Goal: Information Seeking & Learning: Learn about a topic

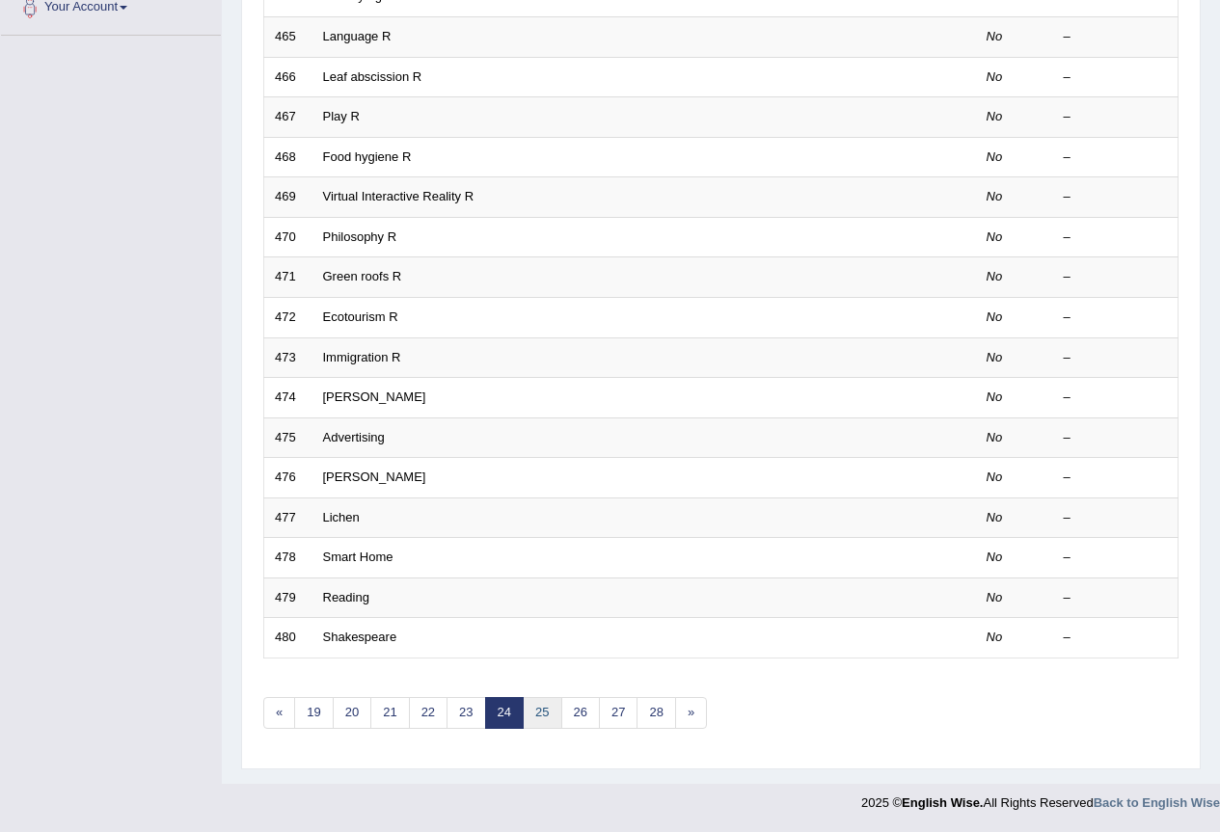
click at [545, 718] on link "25" at bounding box center [542, 713] width 39 height 32
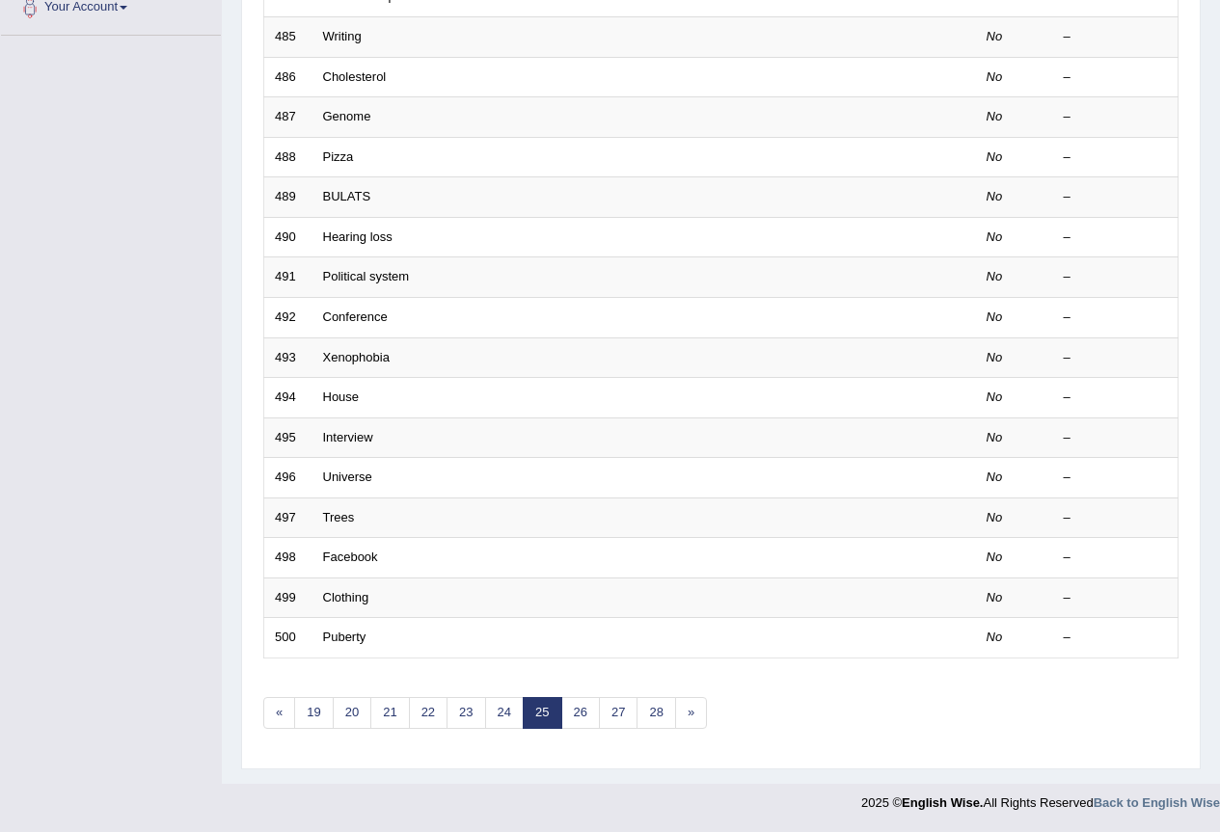
click at [545, 718] on link "25" at bounding box center [542, 713] width 39 height 32
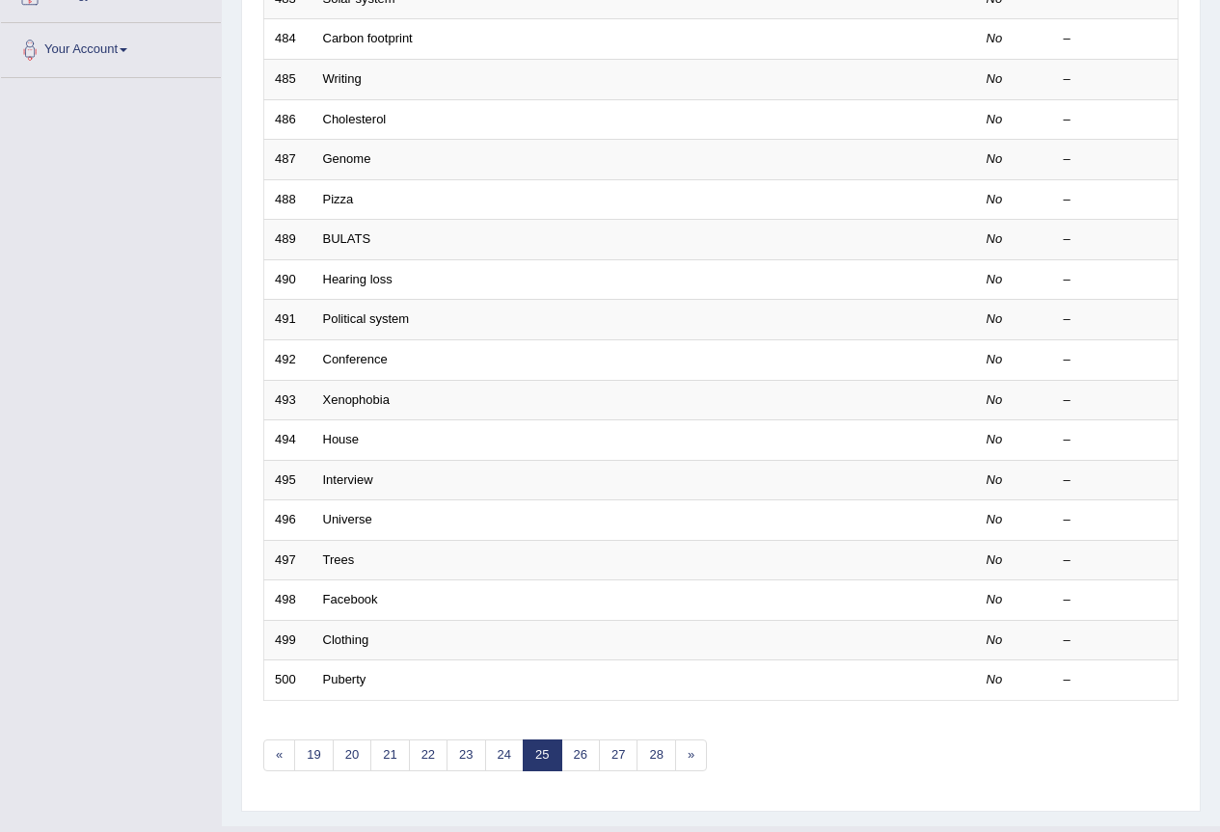
scroll to position [445, 0]
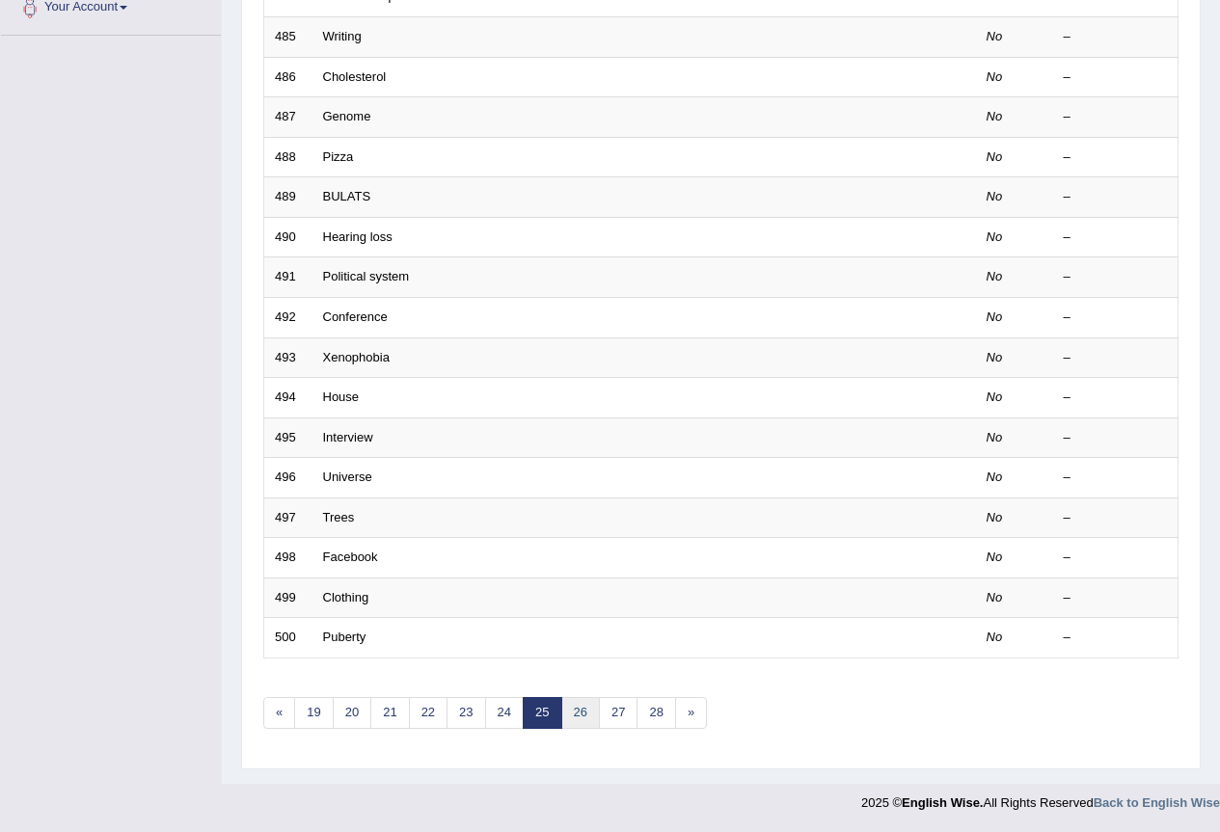
click at [584, 713] on link "26" at bounding box center [580, 713] width 39 height 32
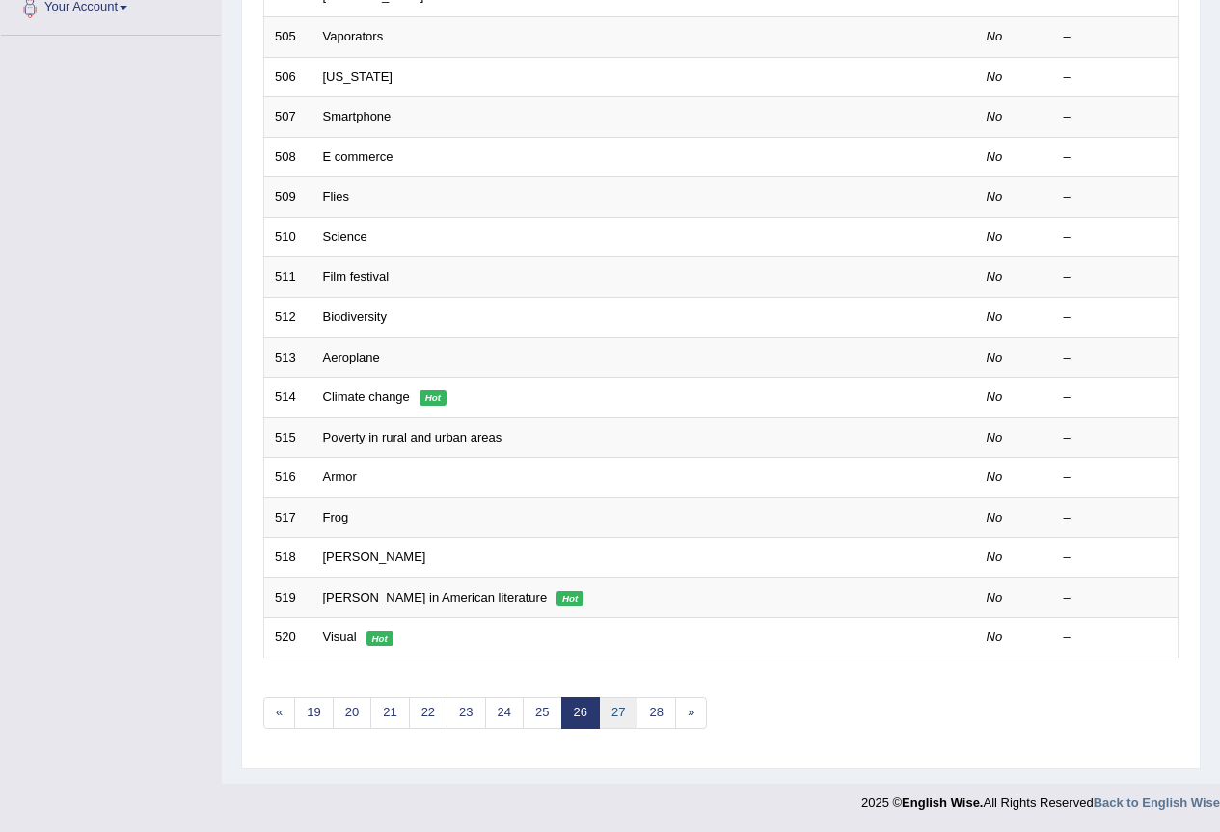
click at [600, 716] on link "27" at bounding box center [618, 713] width 39 height 32
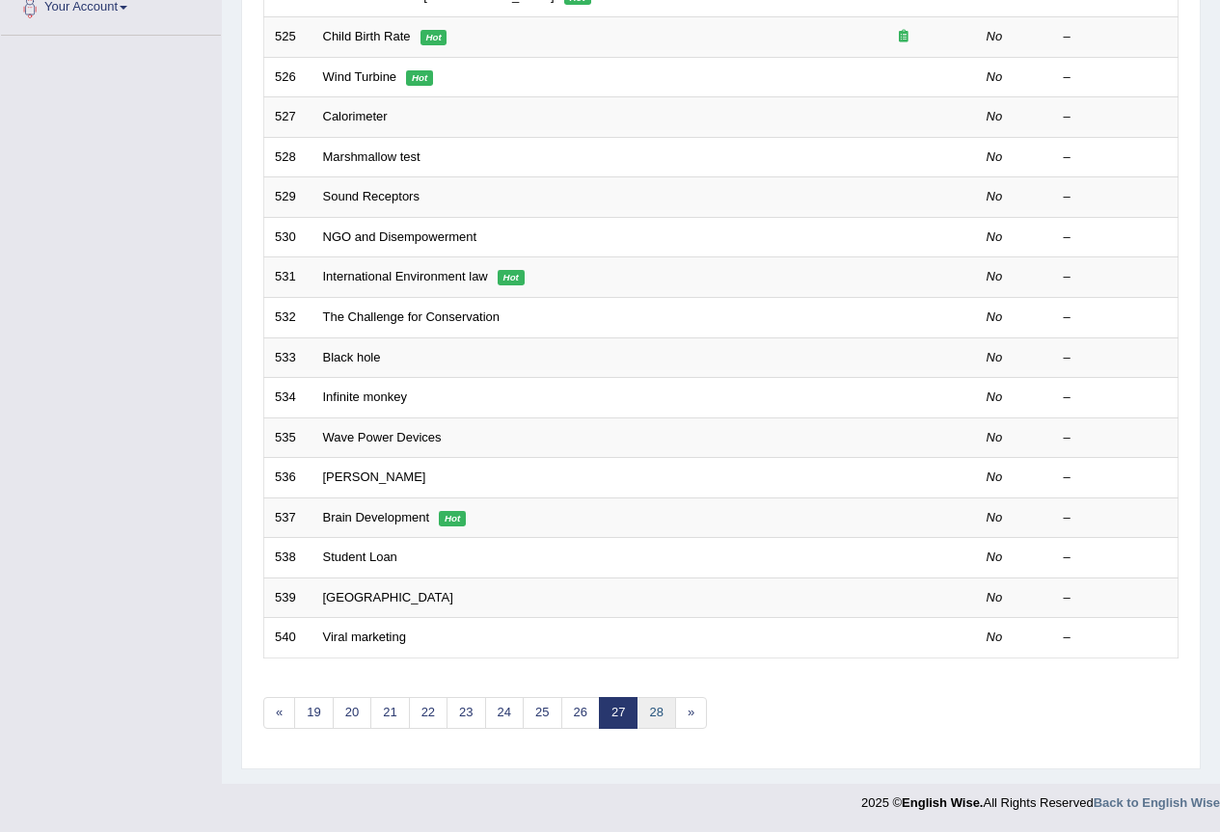
click at [644, 712] on link "28" at bounding box center [656, 713] width 39 height 32
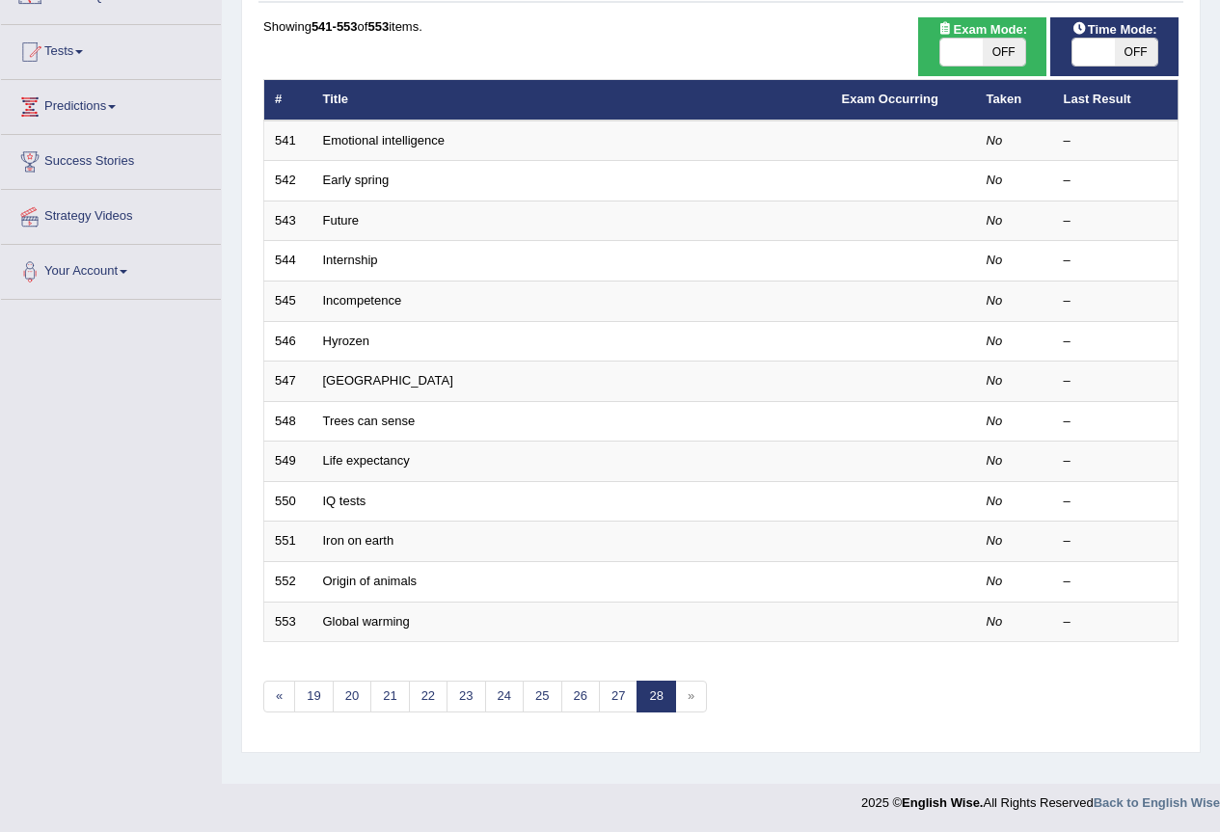
click at [687, 709] on span "»" at bounding box center [691, 697] width 32 height 32
click at [321, 702] on link "19" at bounding box center [313, 697] width 39 height 32
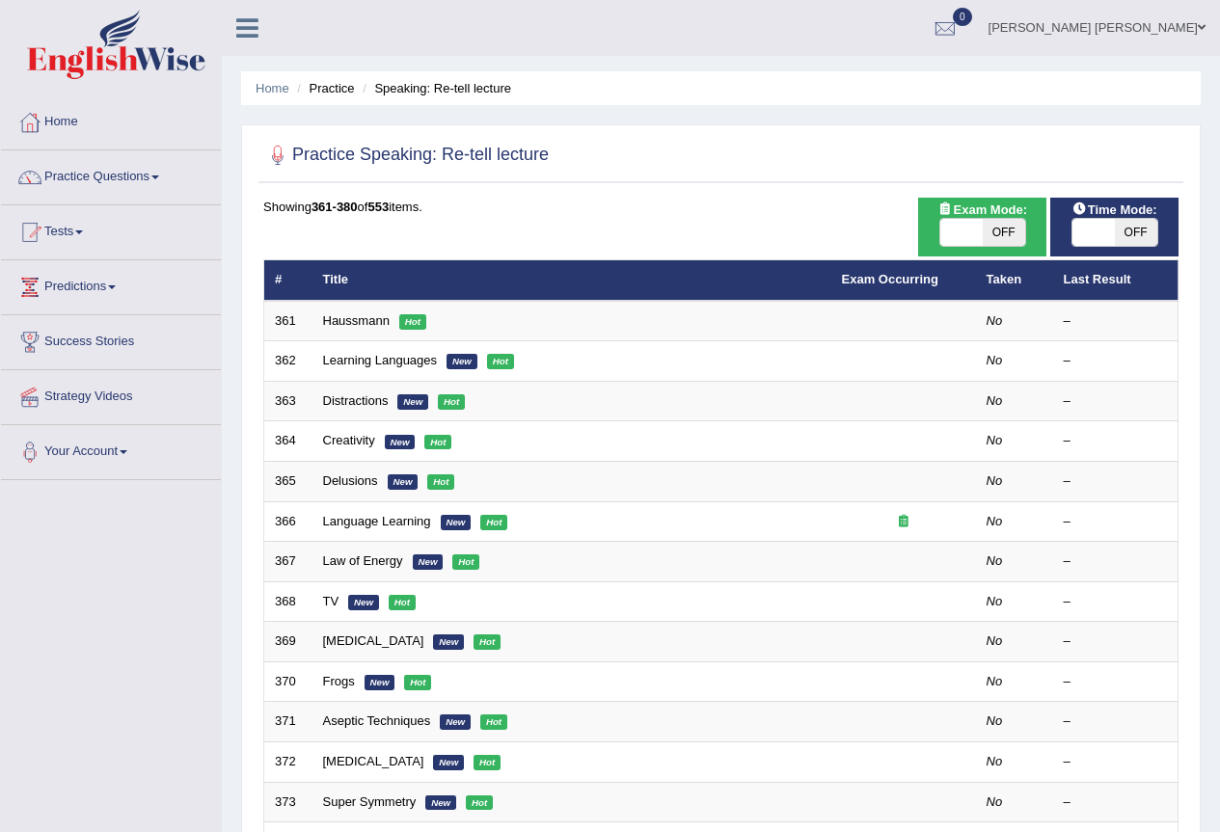
click at [323, 88] on li "Practice" at bounding box center [323, 88] width 62 height 18
click at [273, 94] on link "Home" at bounding box center [273, 88] width 34 height 14
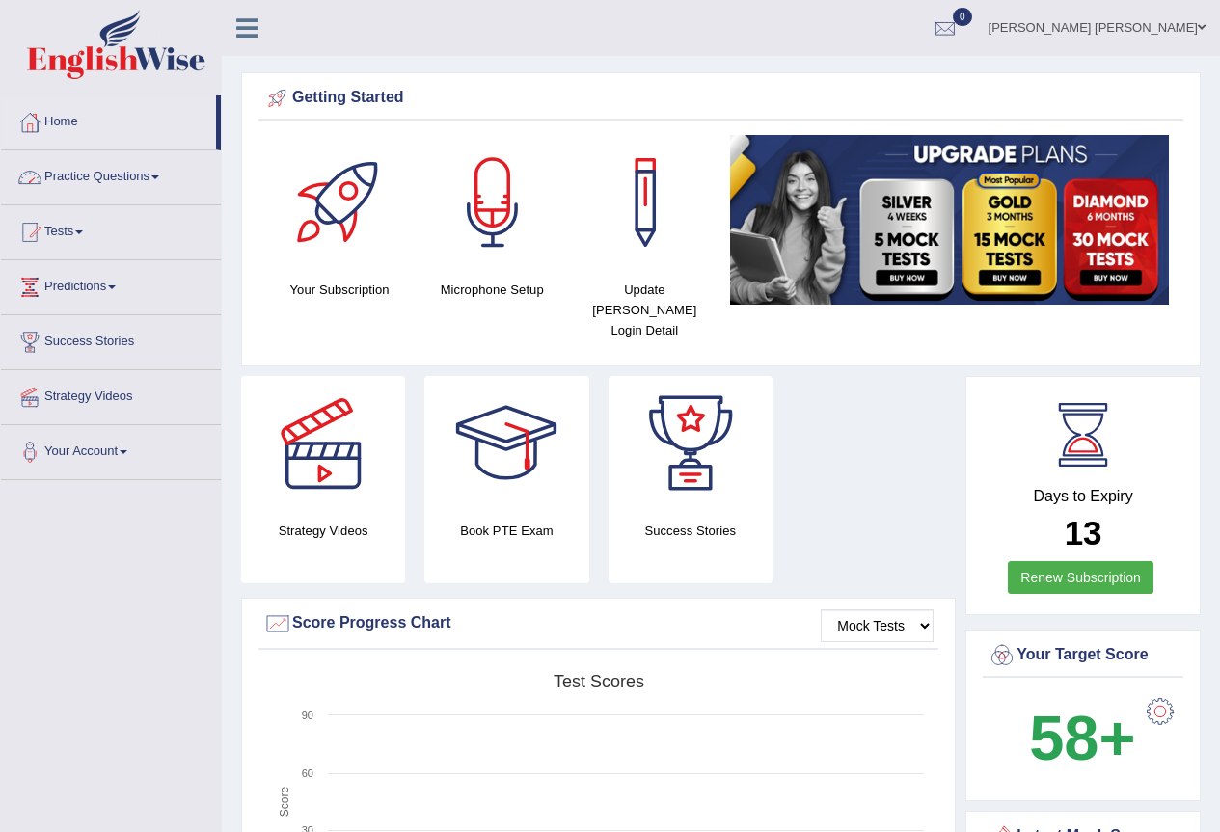
click at [100, 171] on link "Practice Questions" at bounding box center [111, 174] width 220 height 48
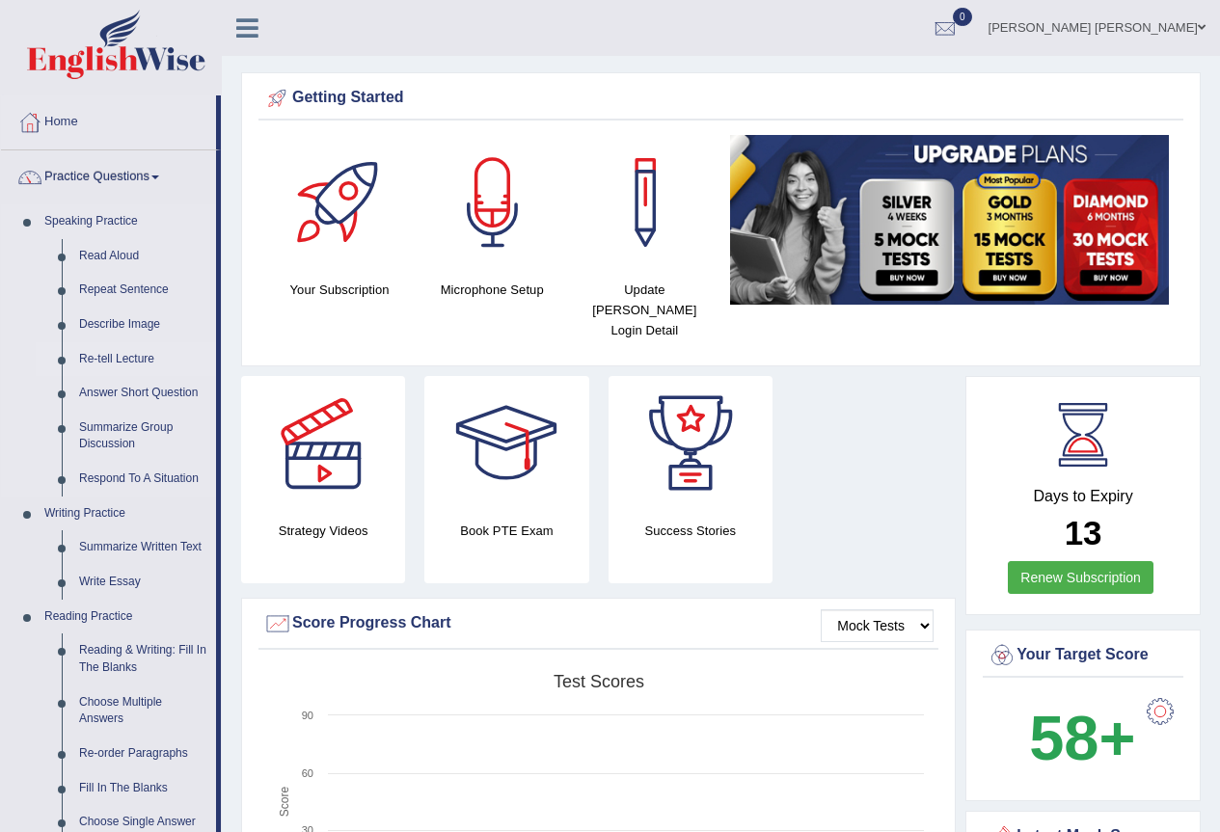
click at [109, 358] on link "Re-tell Lecture" at bounding box center [143, 359] width 146 height 35
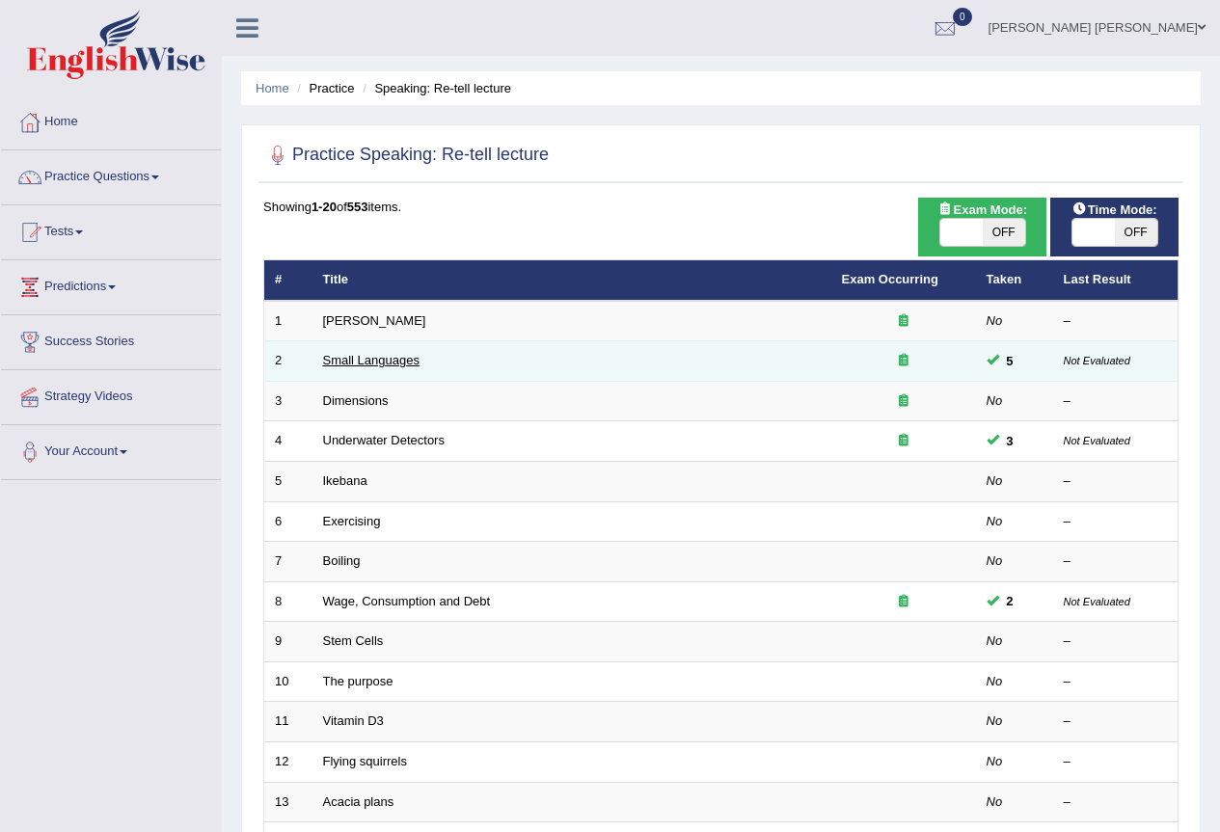
click at [391, 356] on link "Small Languages" at bounding box center [371, 360] width 96 height 14
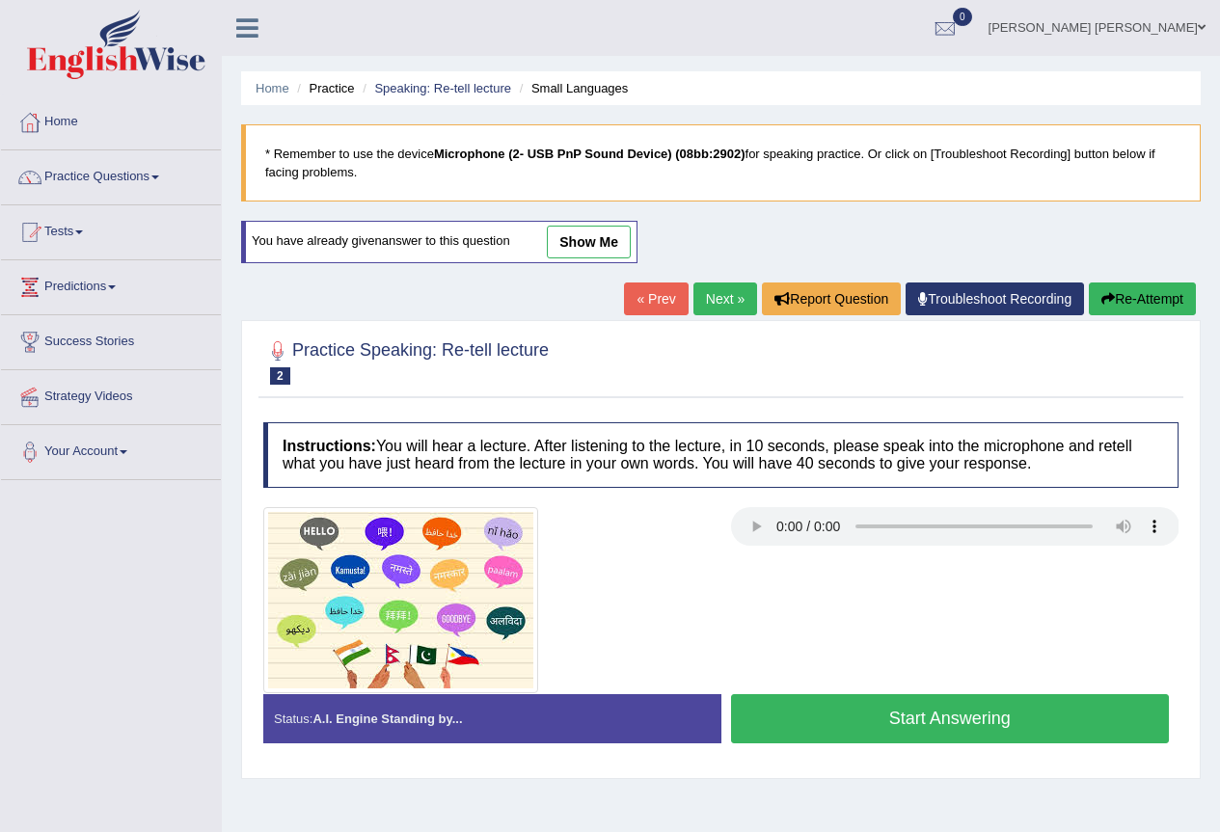
click at [570, 235] on link "show me" at bounding box center [589, 242] width 84 height 33
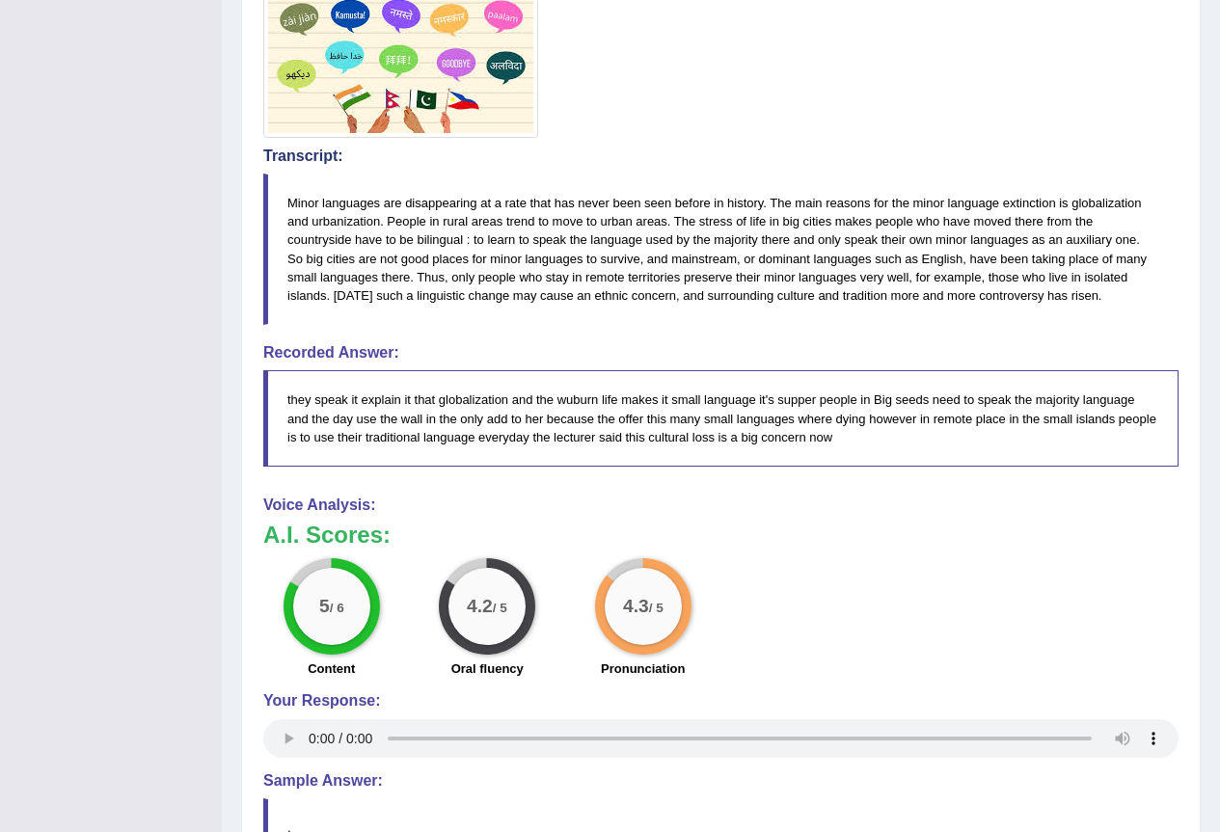
scroll to position [118, 0]
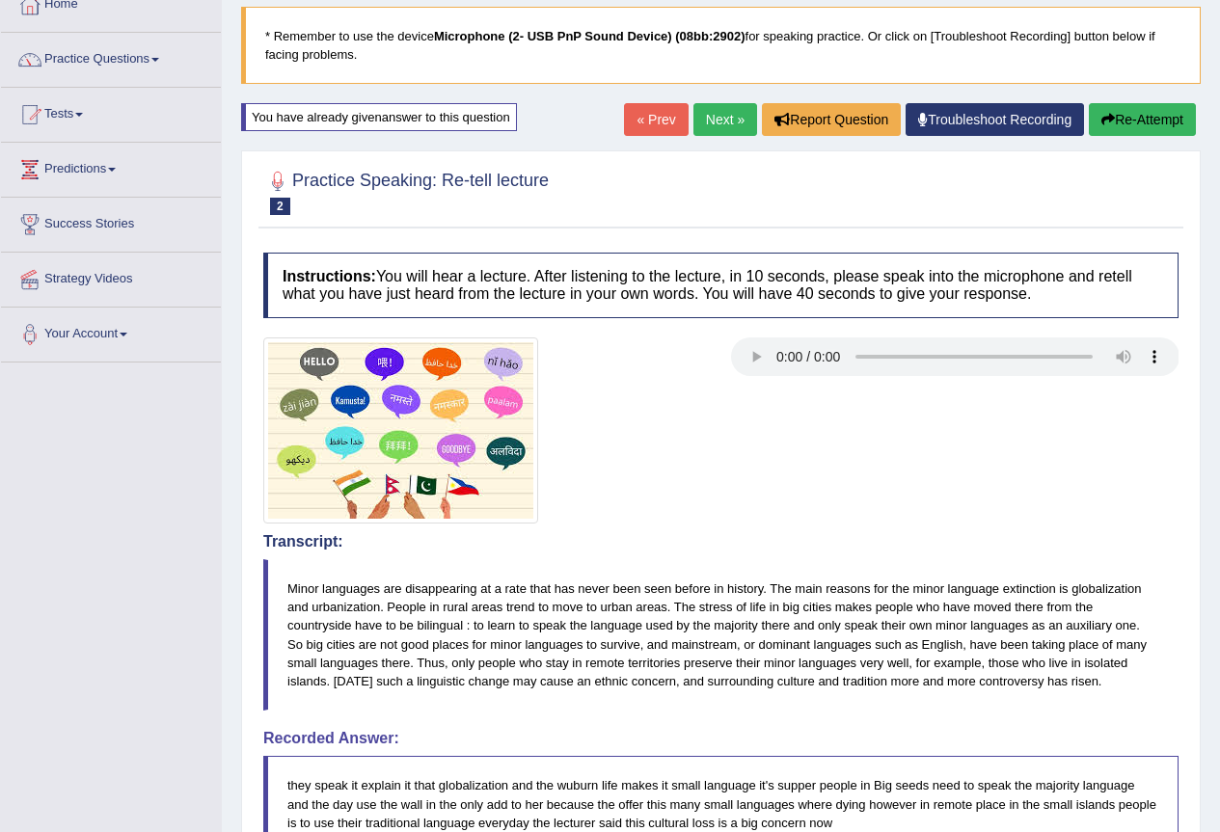
click at [1129, 119] on button "Re-Attempt" at bounding box center [1142, 119] width 107 height 33
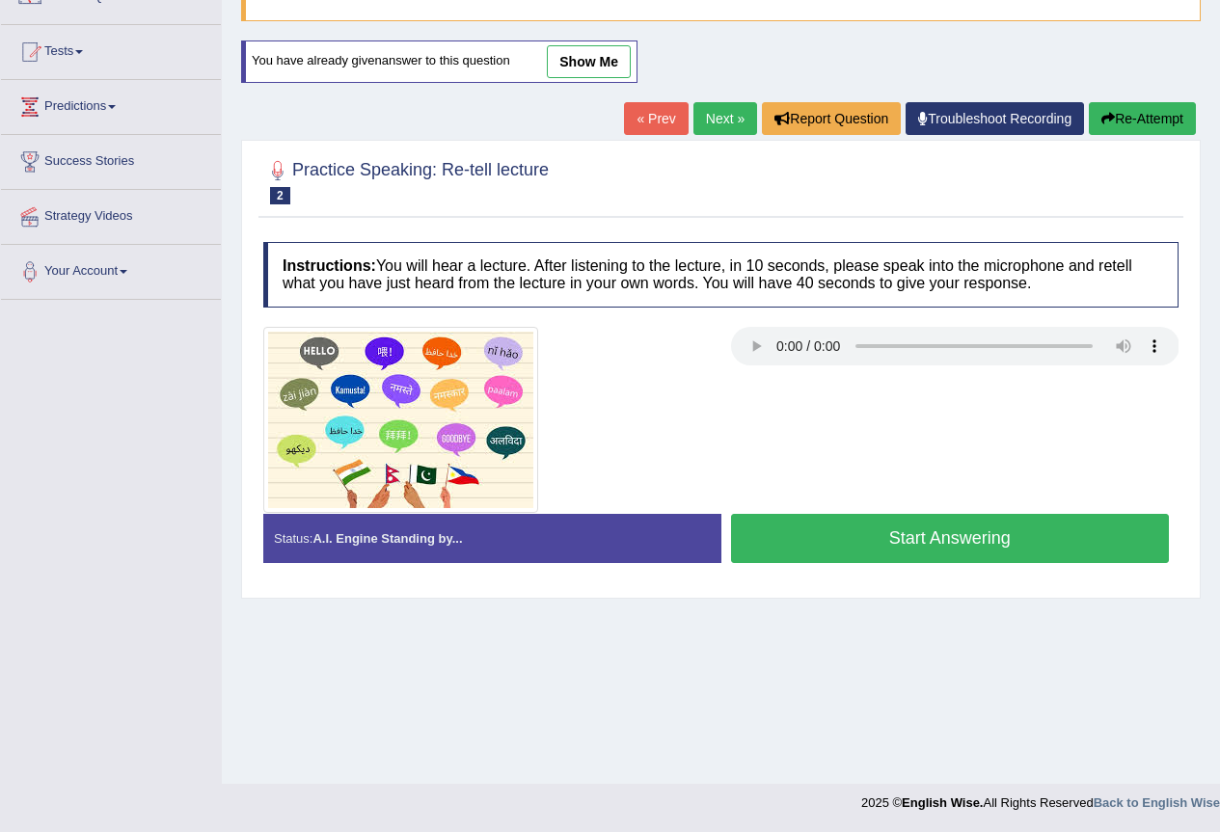
scroll to position [84, 0]
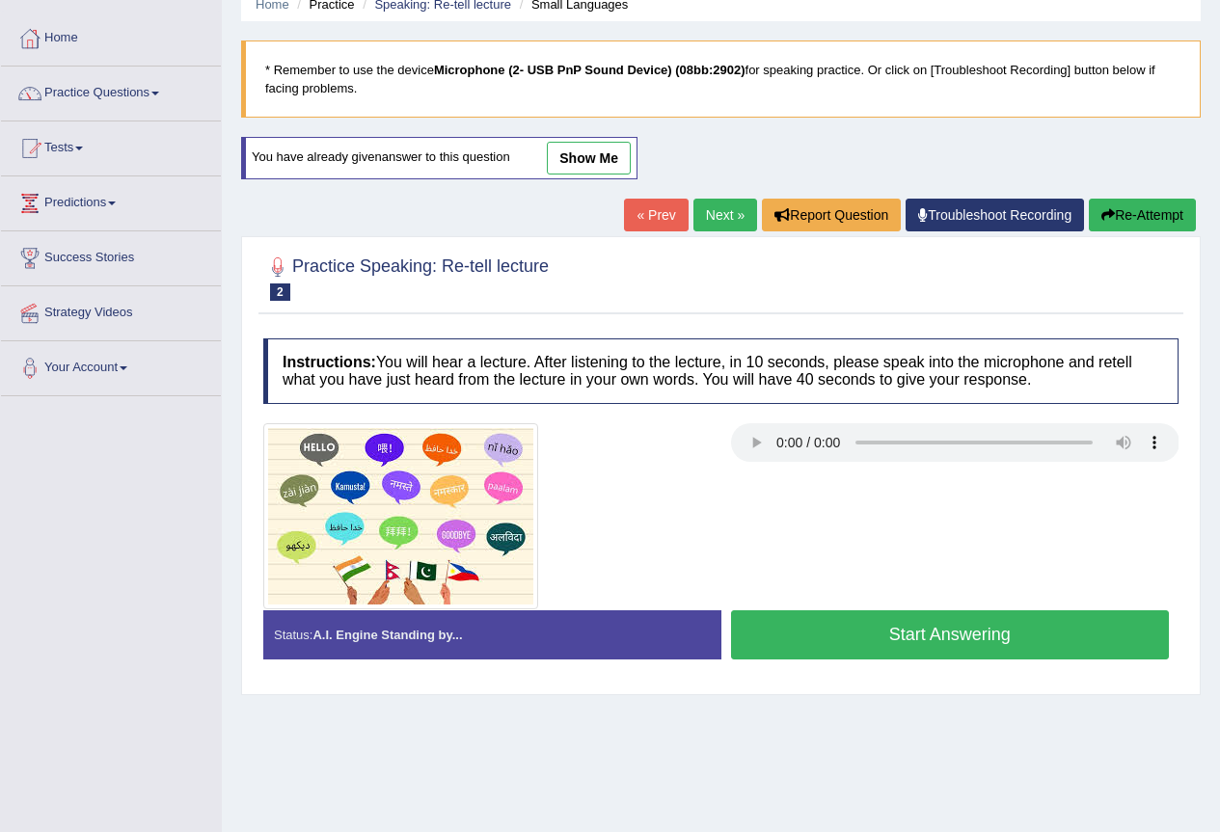
click at [965, 640] on button "Start Answering" at bounding box center [950, 635] width 439 height 49
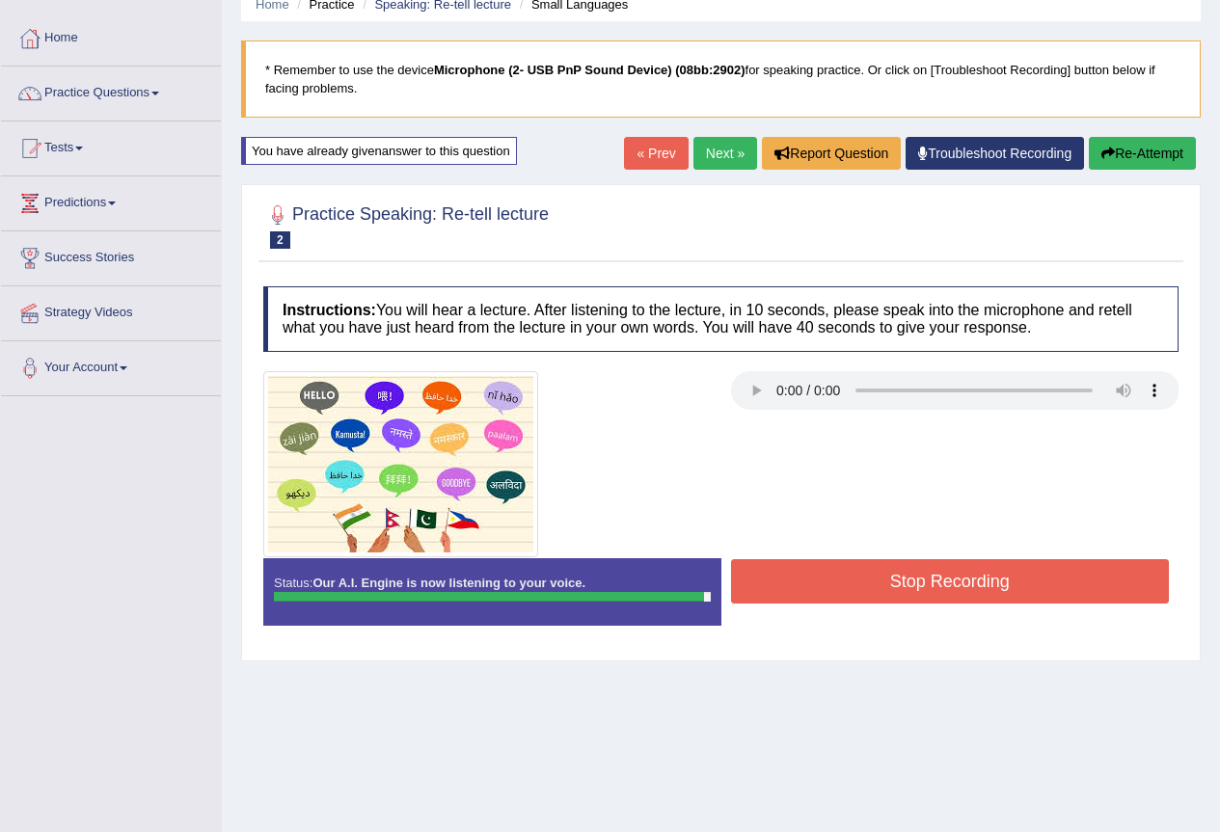
click at [887, 578] on button "Stop Recording" at bounding box center [950, 581] width 439 height 44
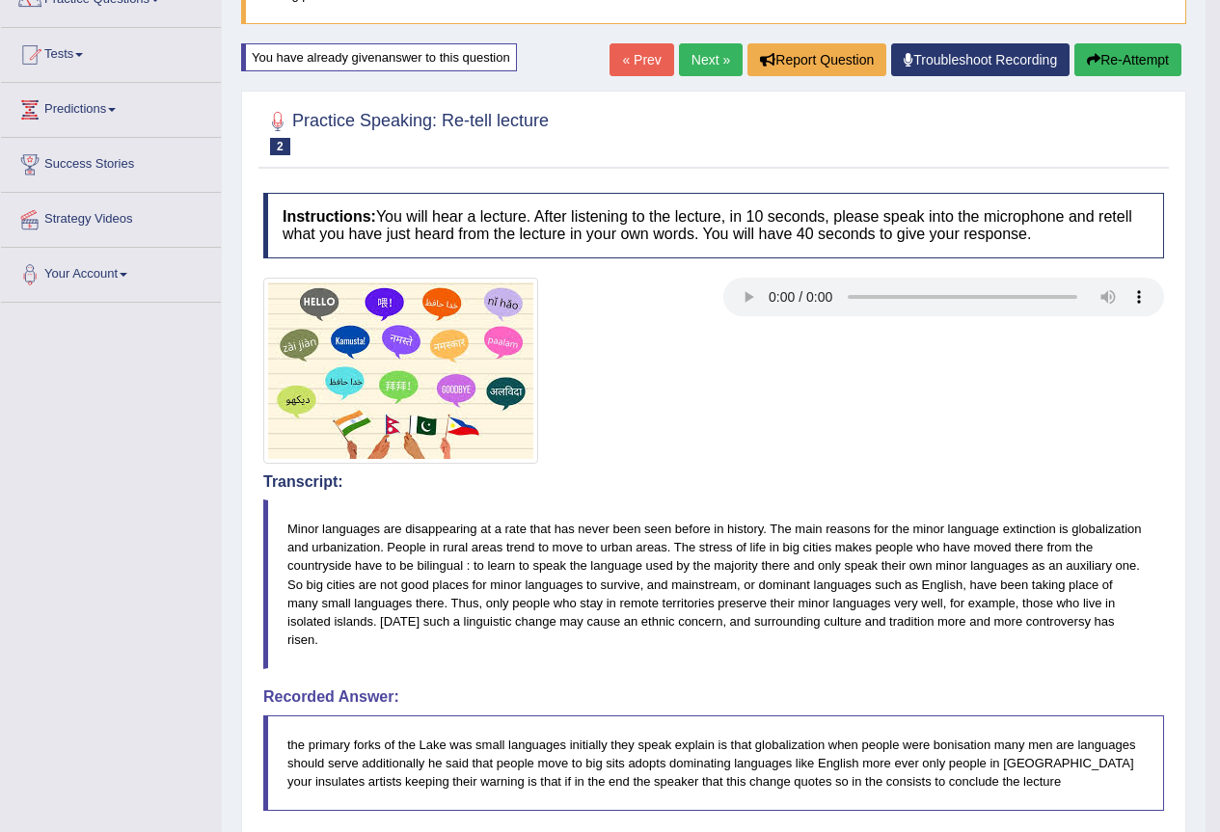
scroll to position [0, 0]
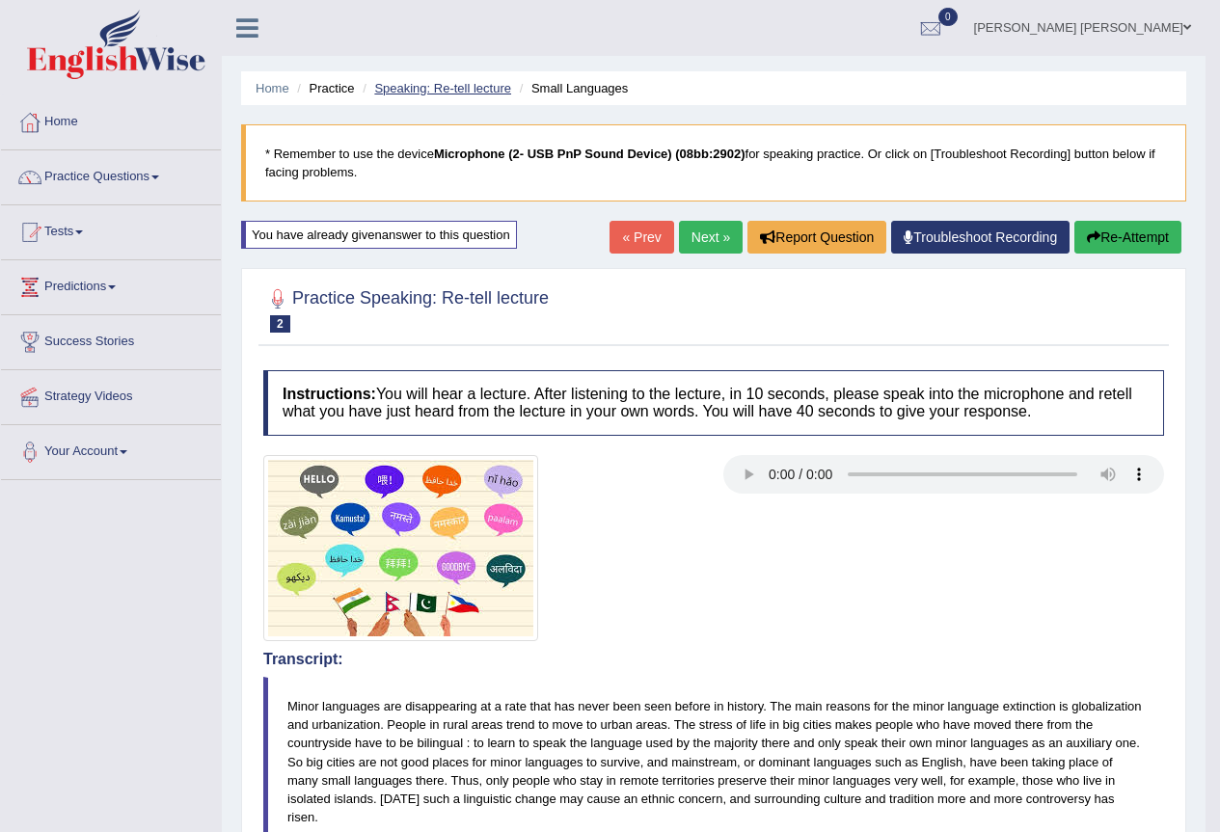
click at [419, 92] on link "Speaking: Re-tell lecture" at bounding box center [442, 88] width 137 height 14
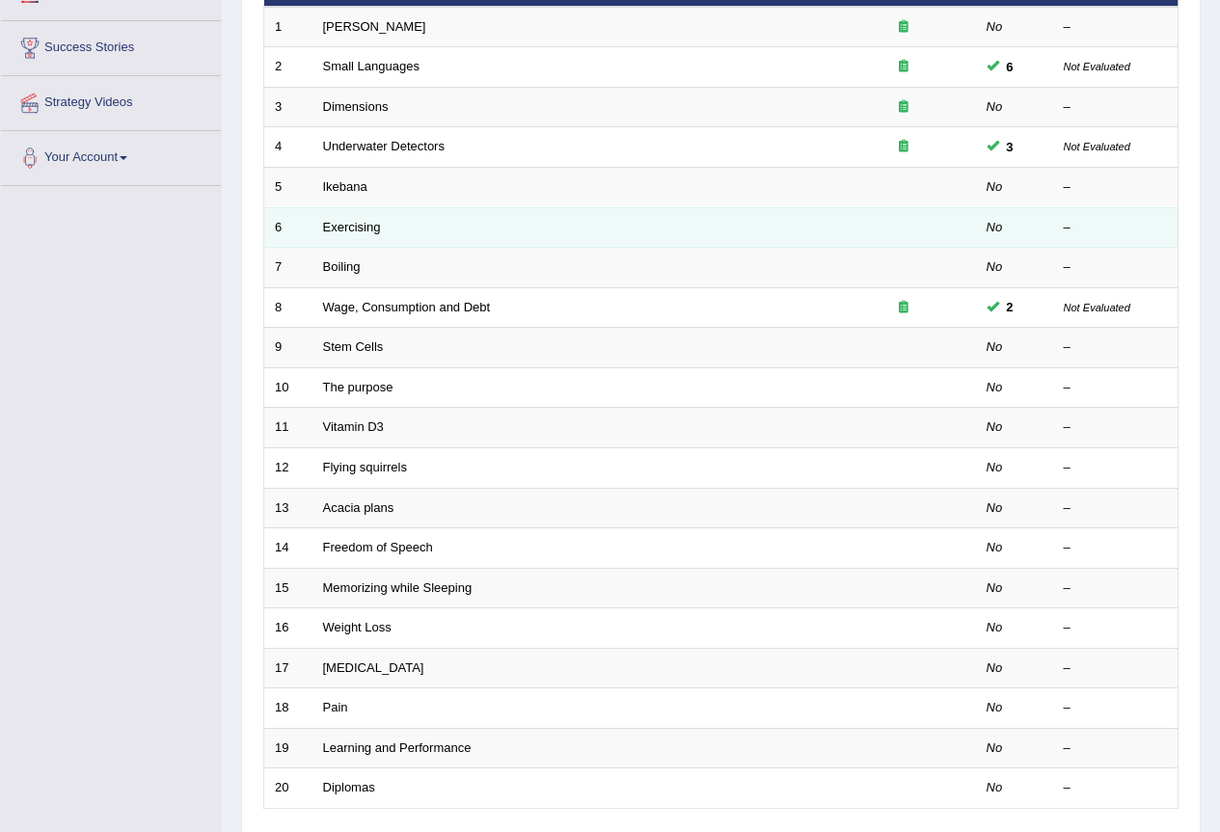
scroll to position [445, 0]
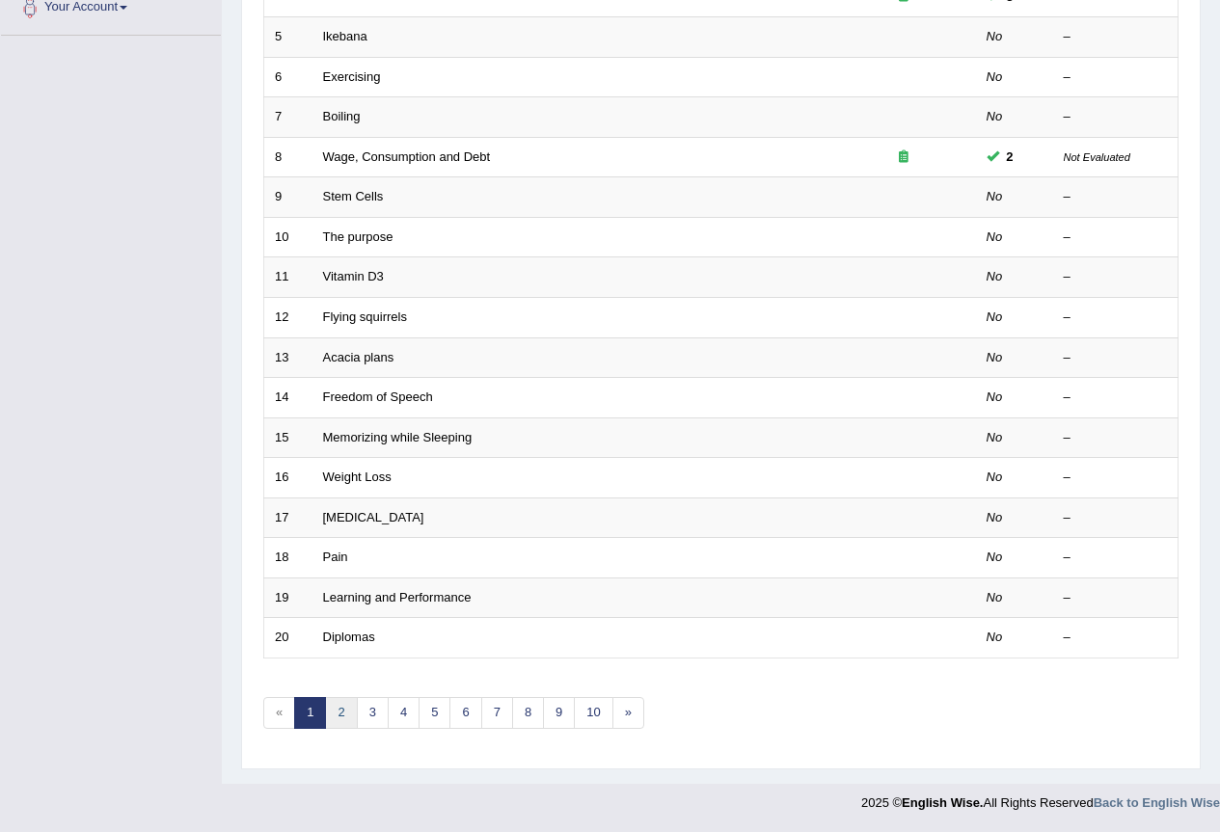
click at [337, 716] on link "2" at bounding box center [341, 713] width 32 height 32
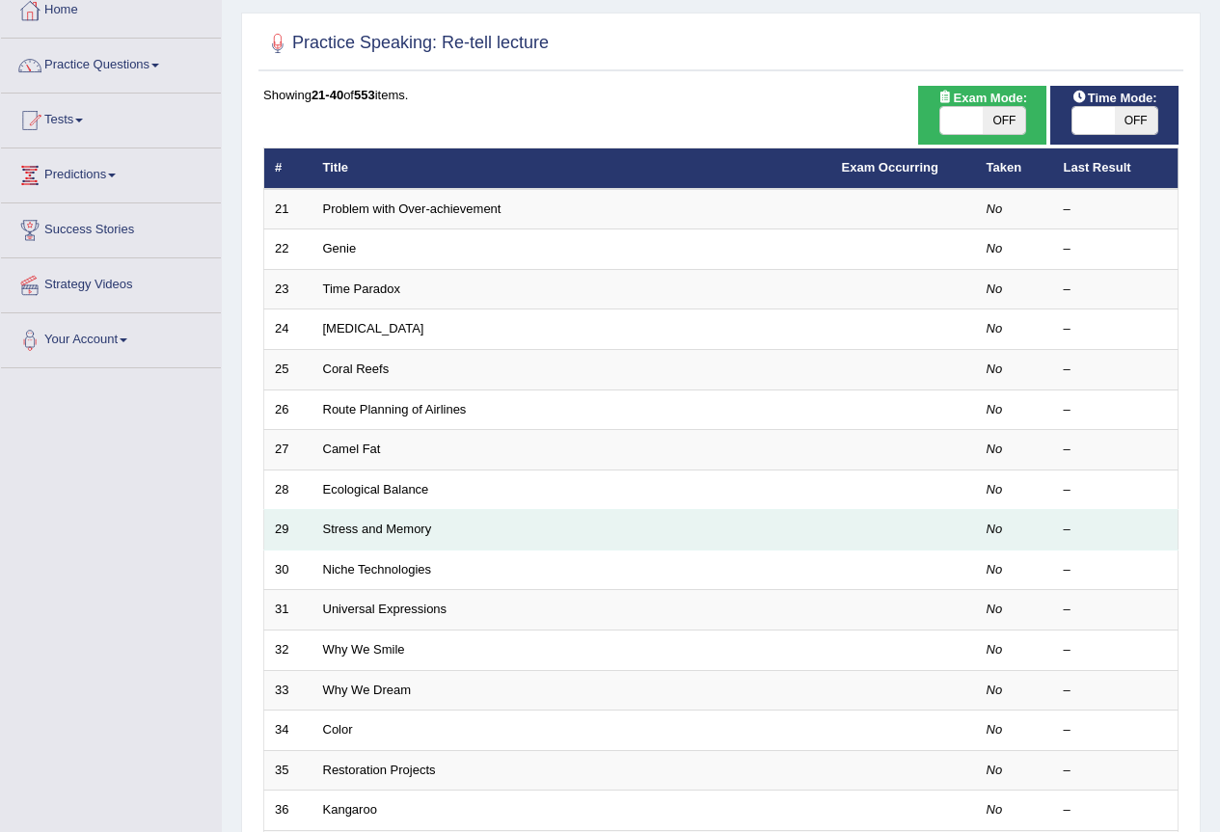
scroll to position [386, 0]
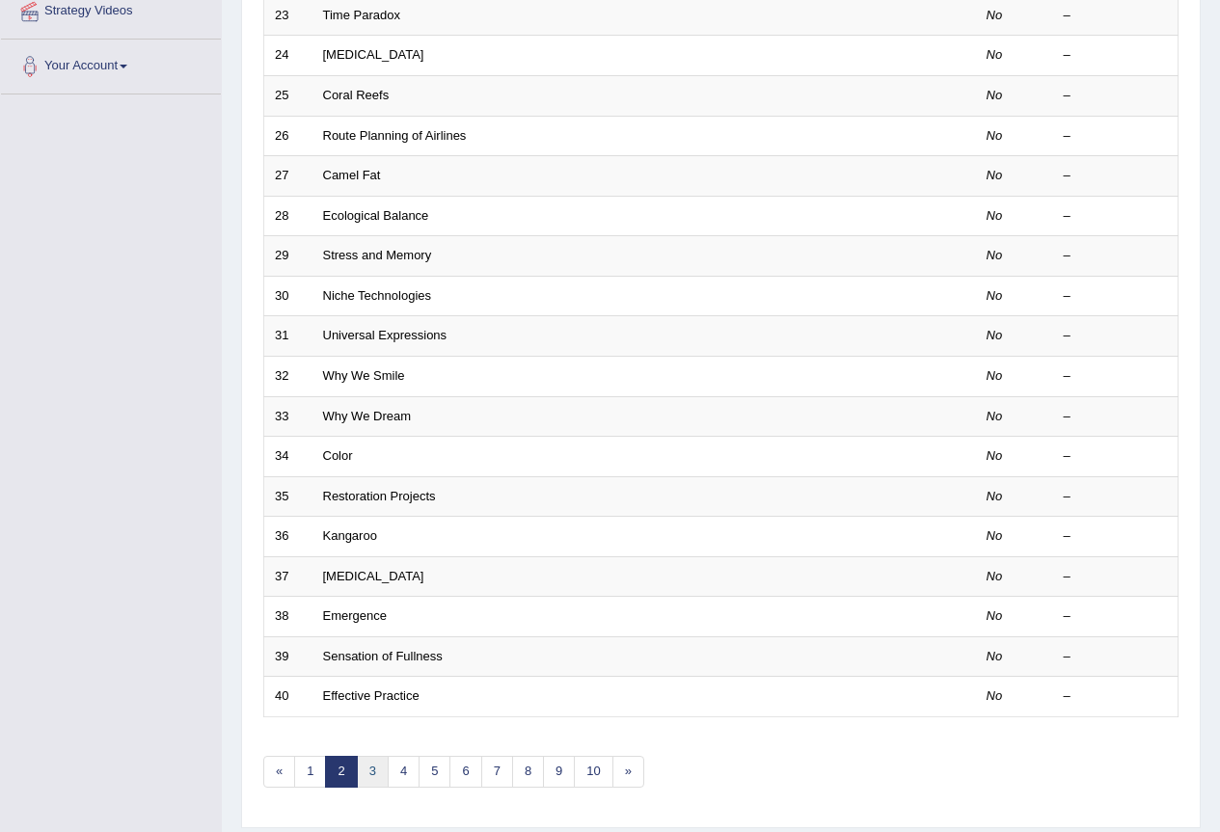
click at [376, 769] on link "3" at bounding box center [373, 772] width 32 height 32
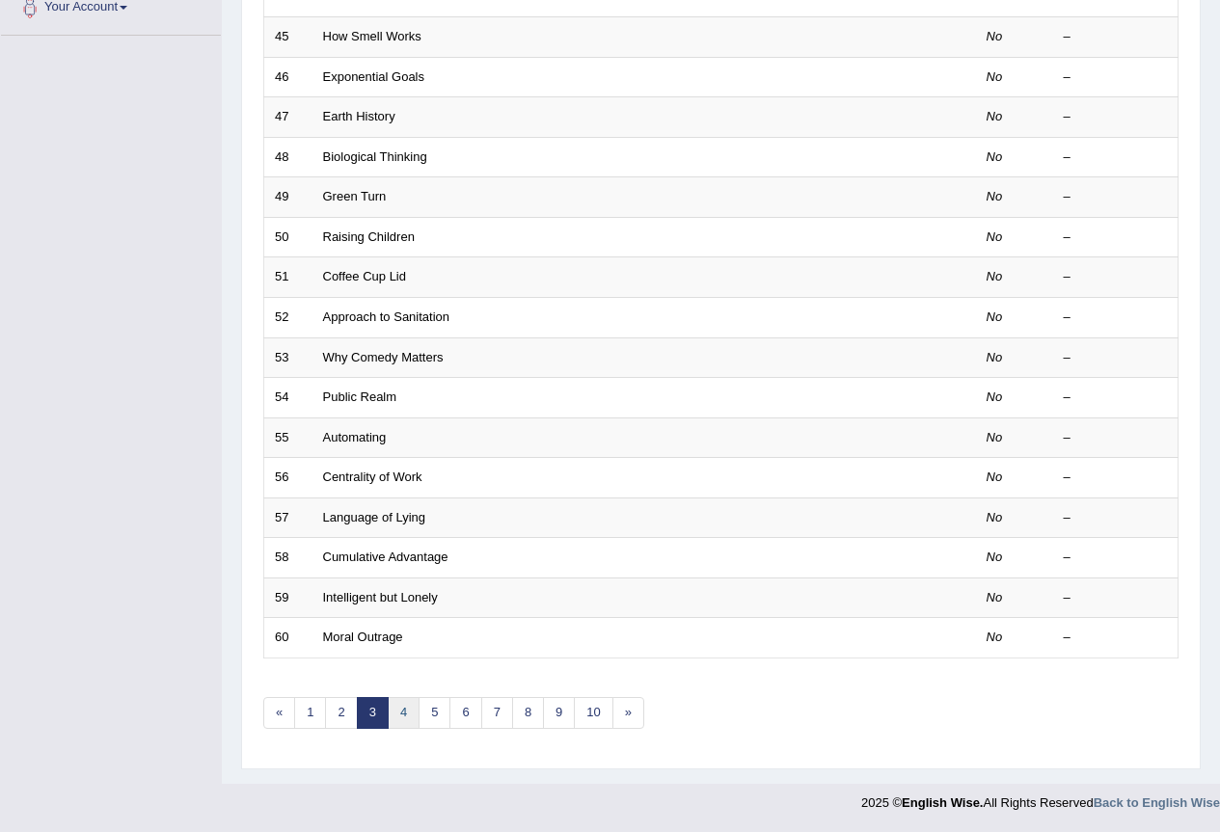
click at [411, 716] on link "4" at bounding box center [404, 713] width 32 height 32
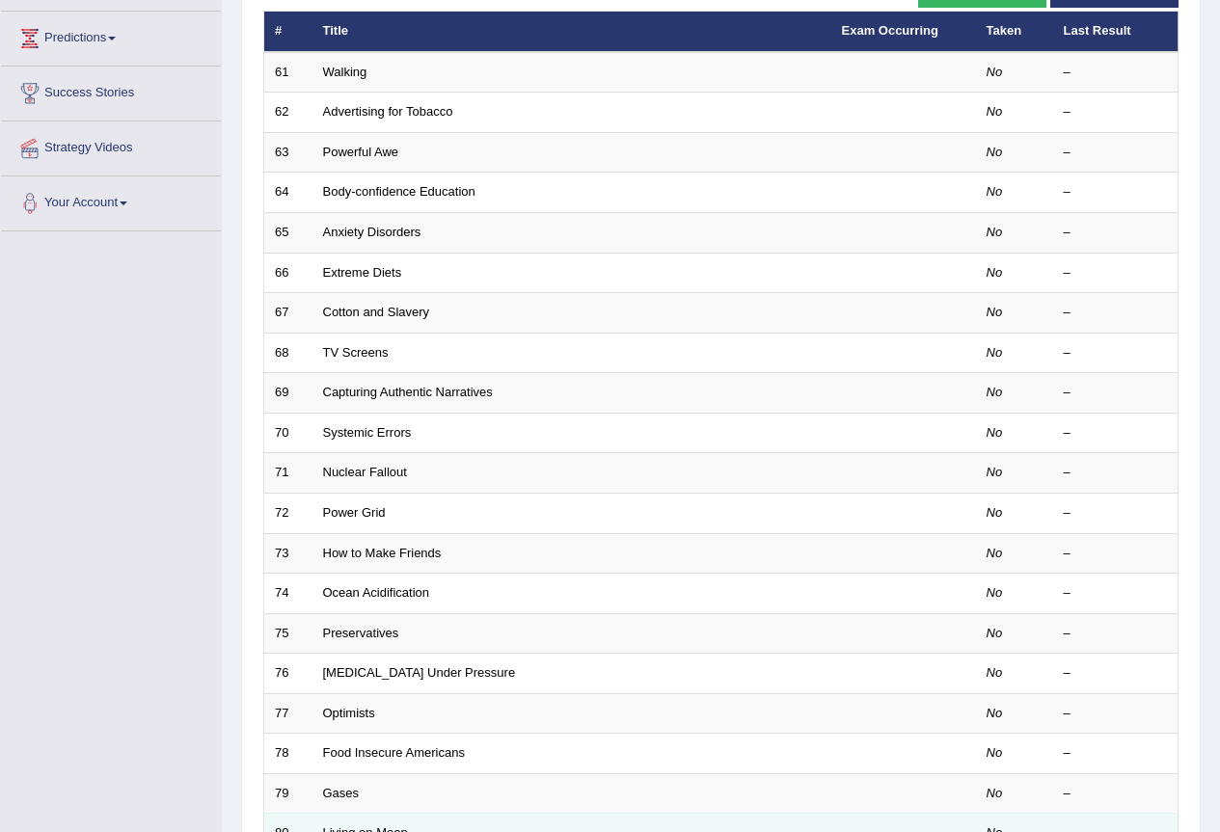
scroll to position [445, 0]
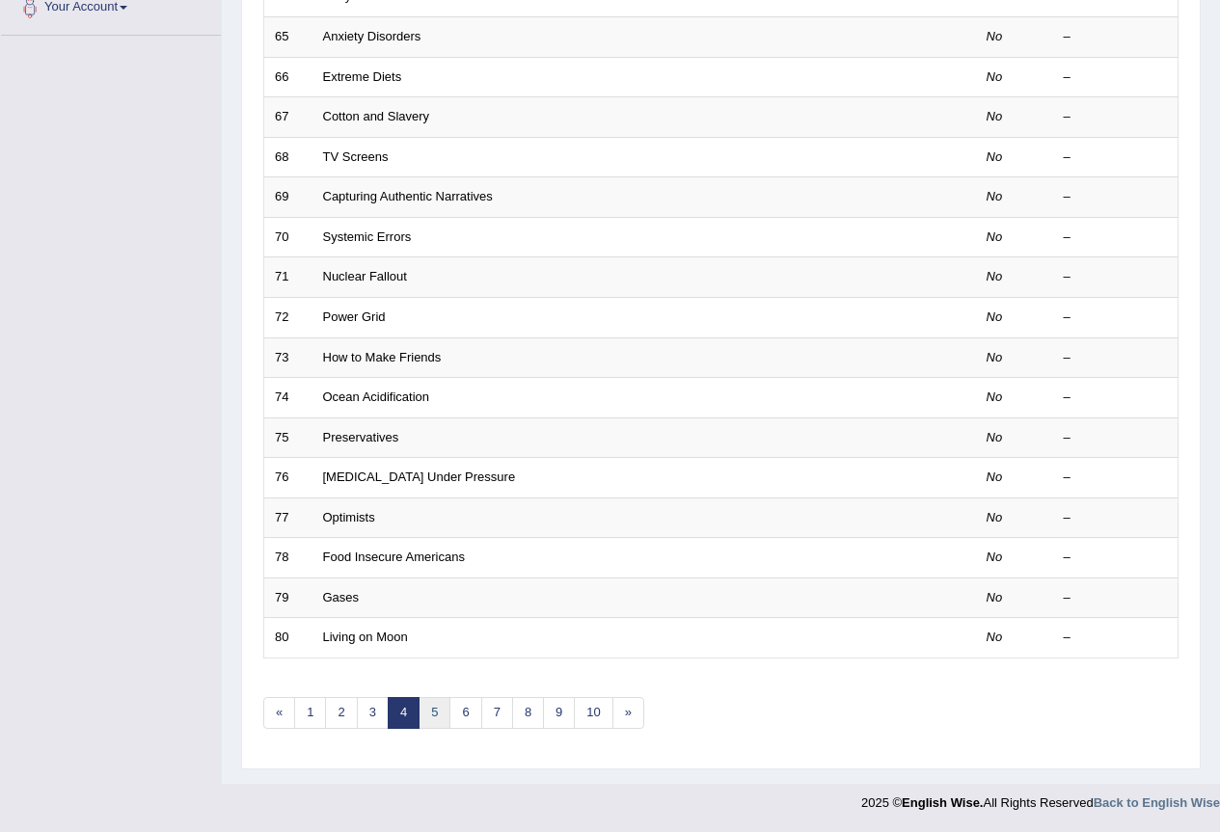
click at [429, 712] on link "5" at bounding box center [435, 713] width 32 height 32
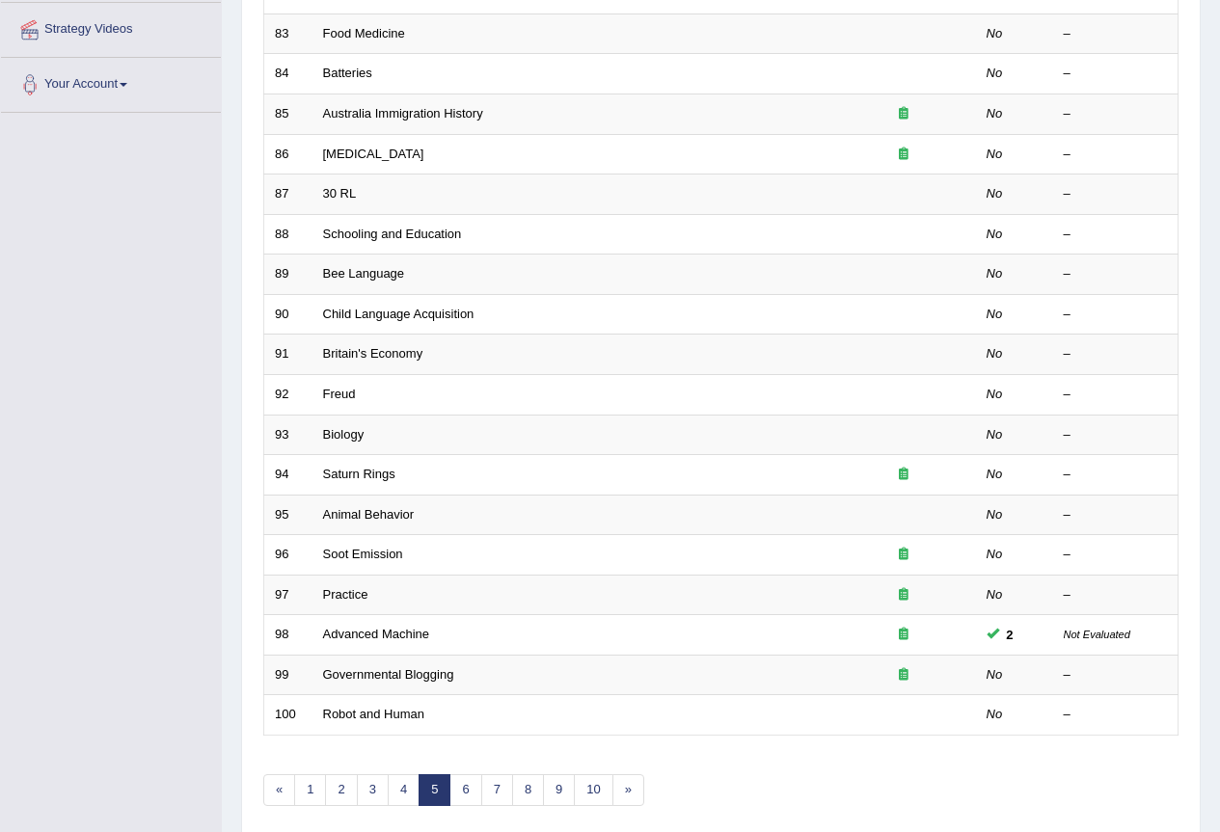
scroll to position [445, 0]
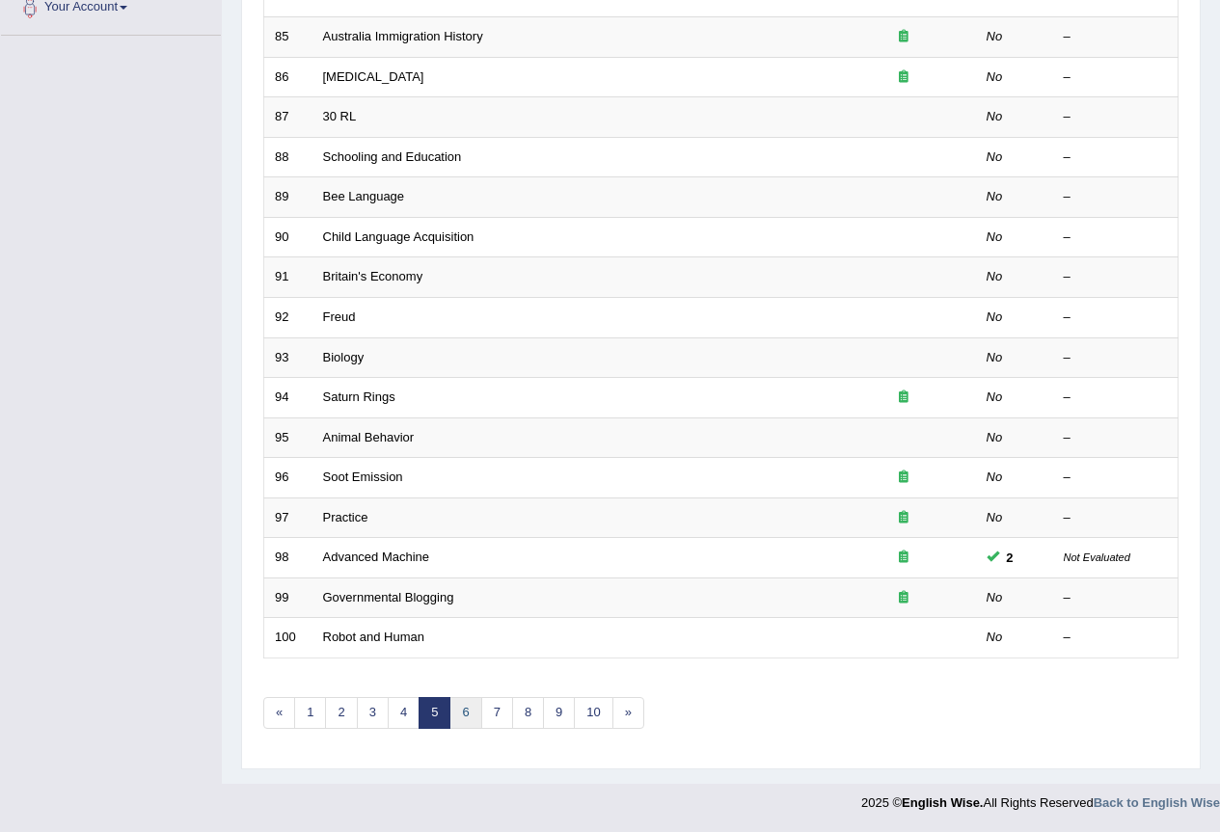
click at [459, 724] on link "6" at bounding box center [465, 713] width 32 height 32
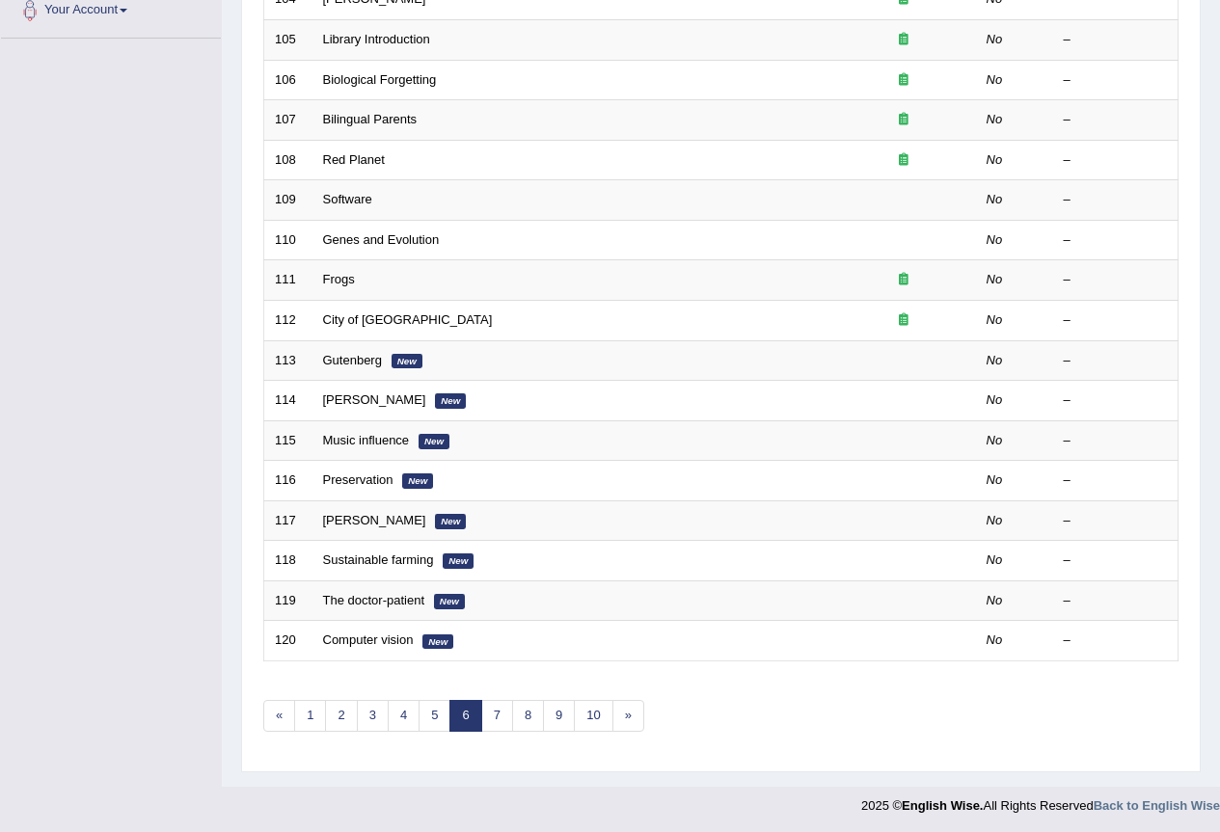
scroll to position [445, 0]
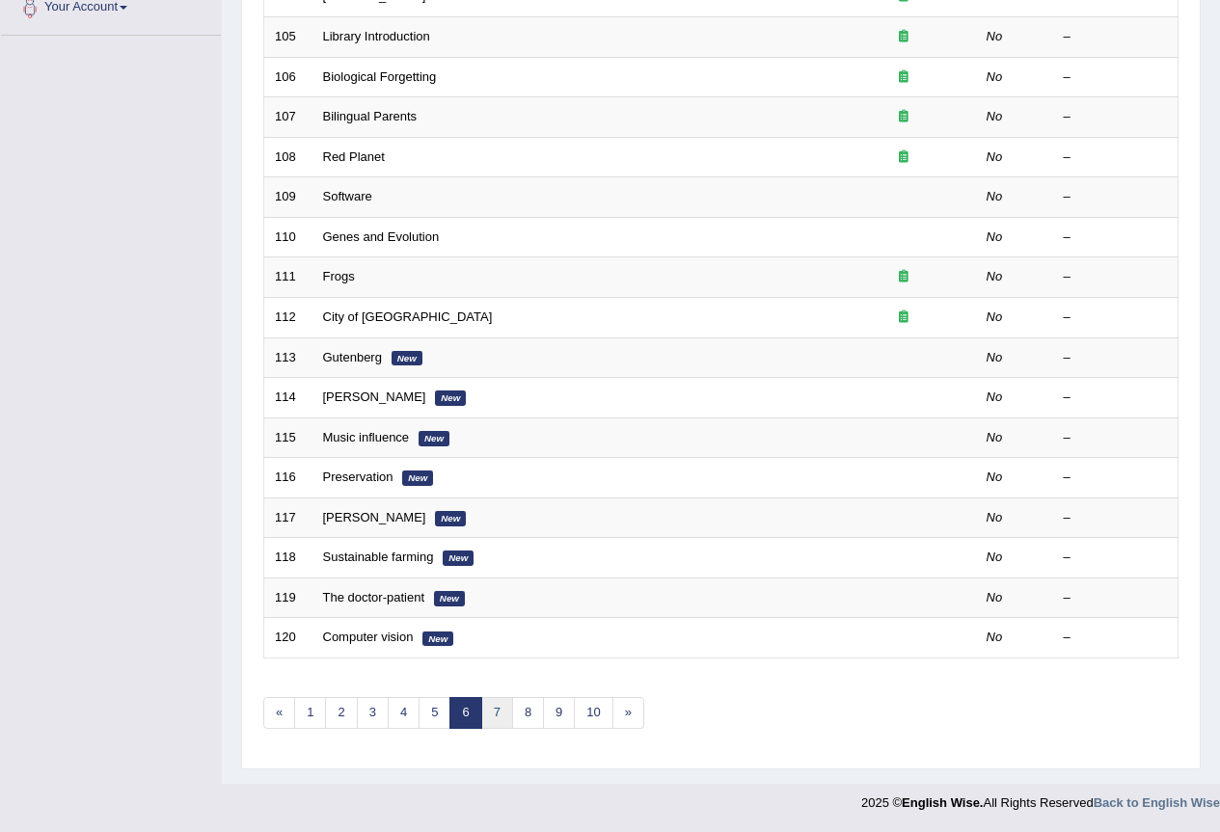
click at [496, 715] on link "7" at bounding box center [497, 713] width 32 height 32
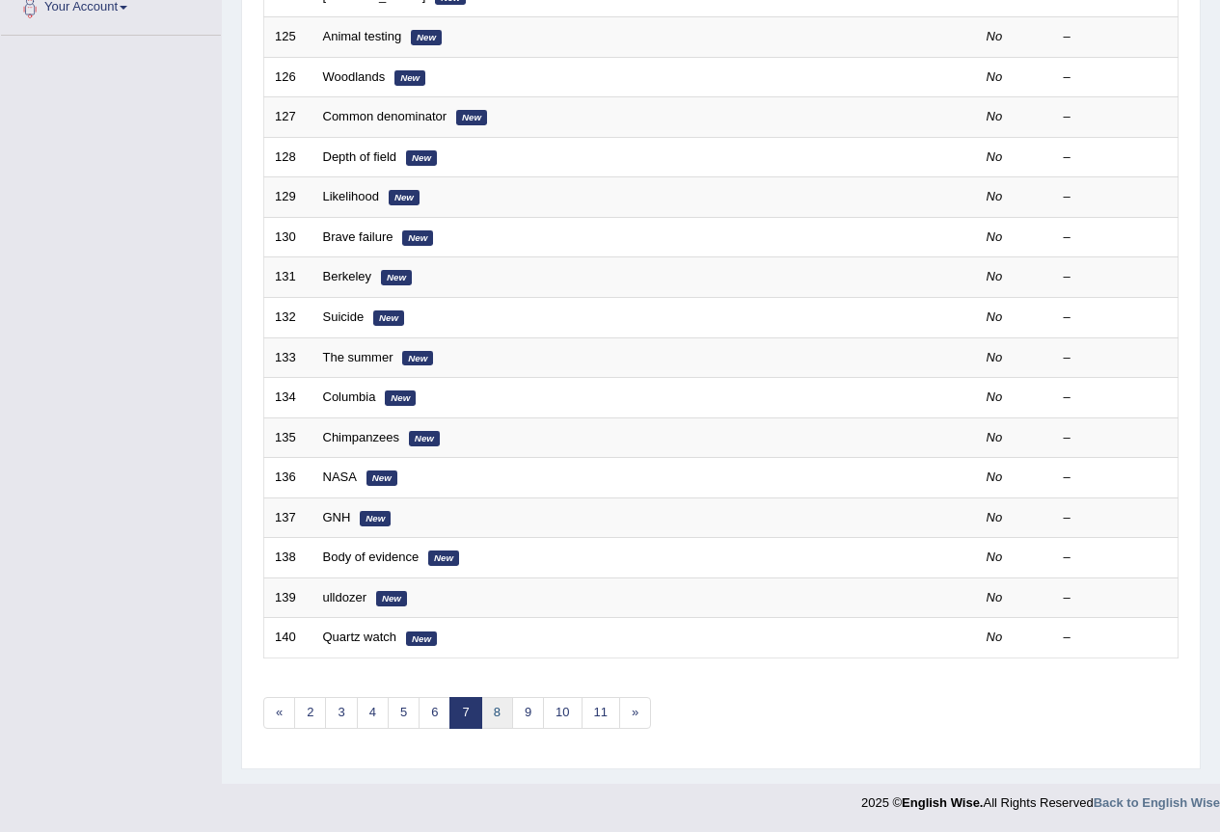
click at [494, 719] on link "8" at bounding box center [497, 713] width 32 height 32
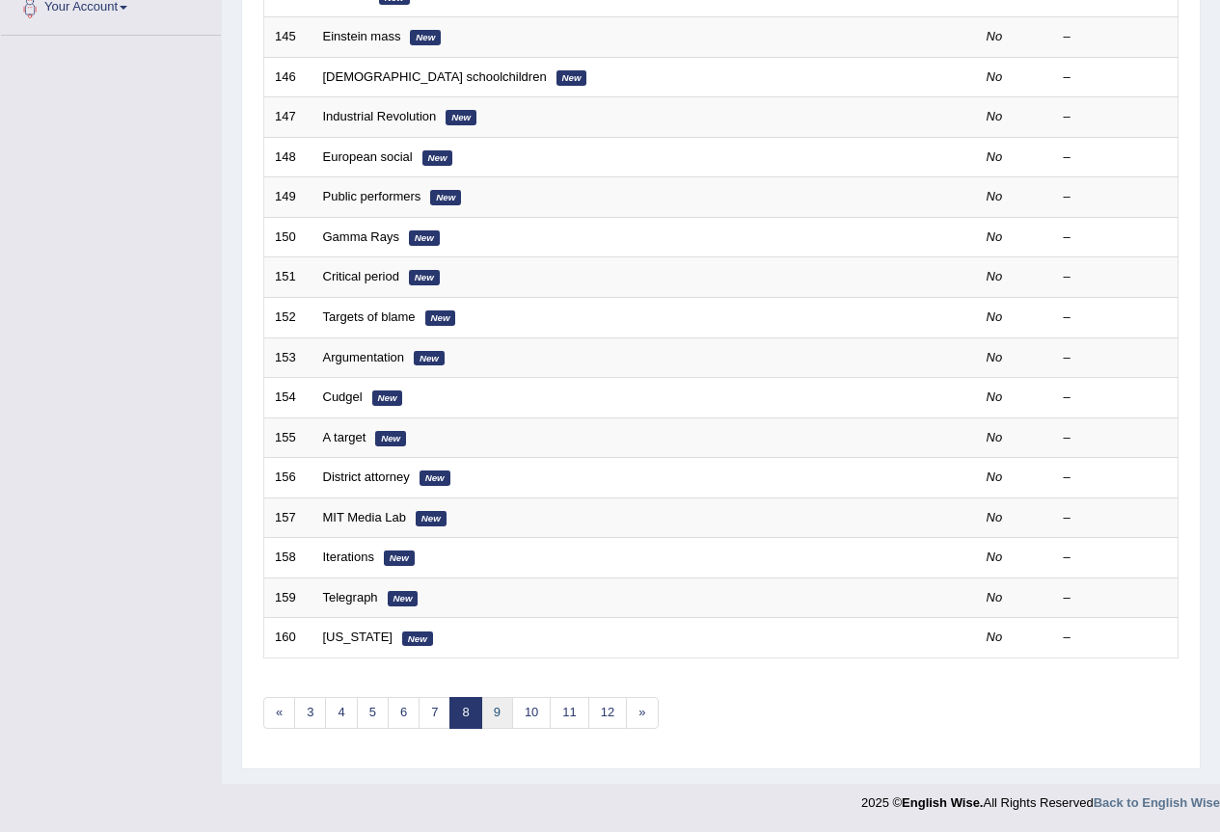
click at [499, 716] on link "9" at bounding box center [497, 713] width 32 height 32
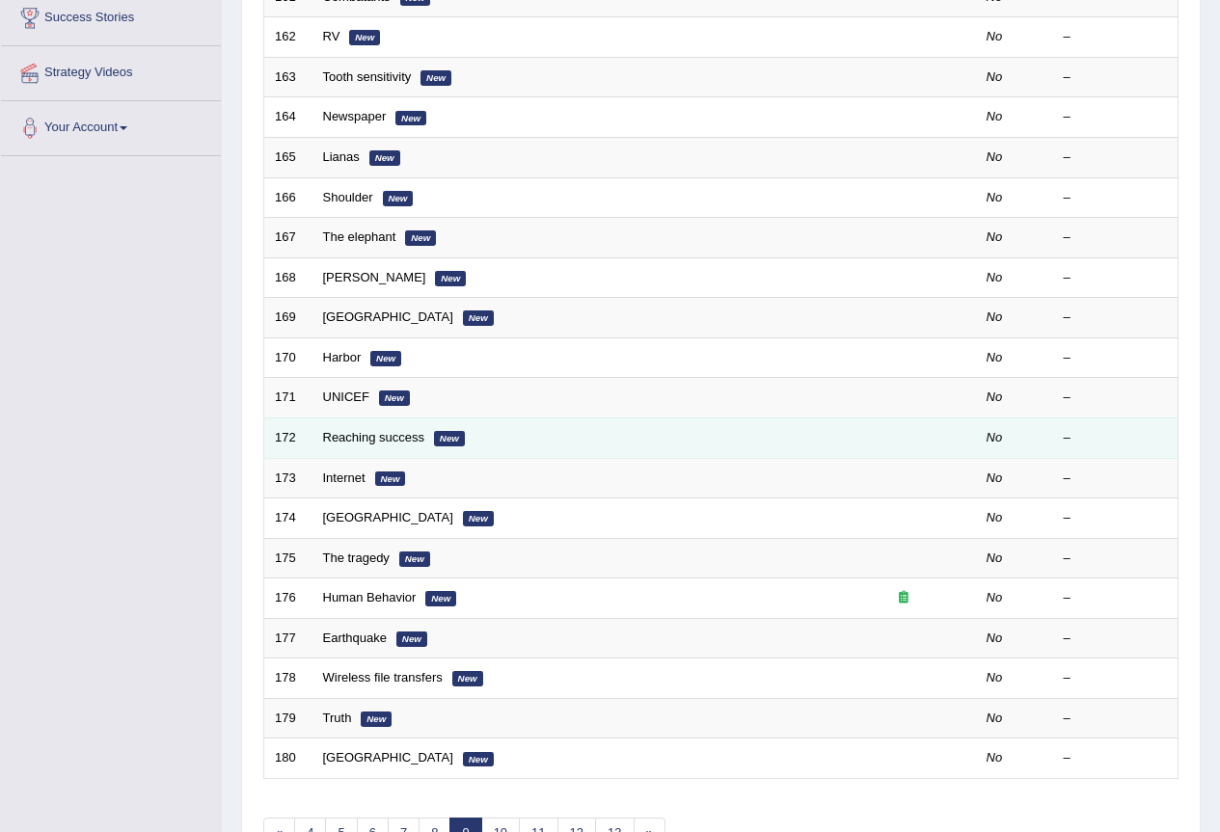
scroll to position [445, 0]
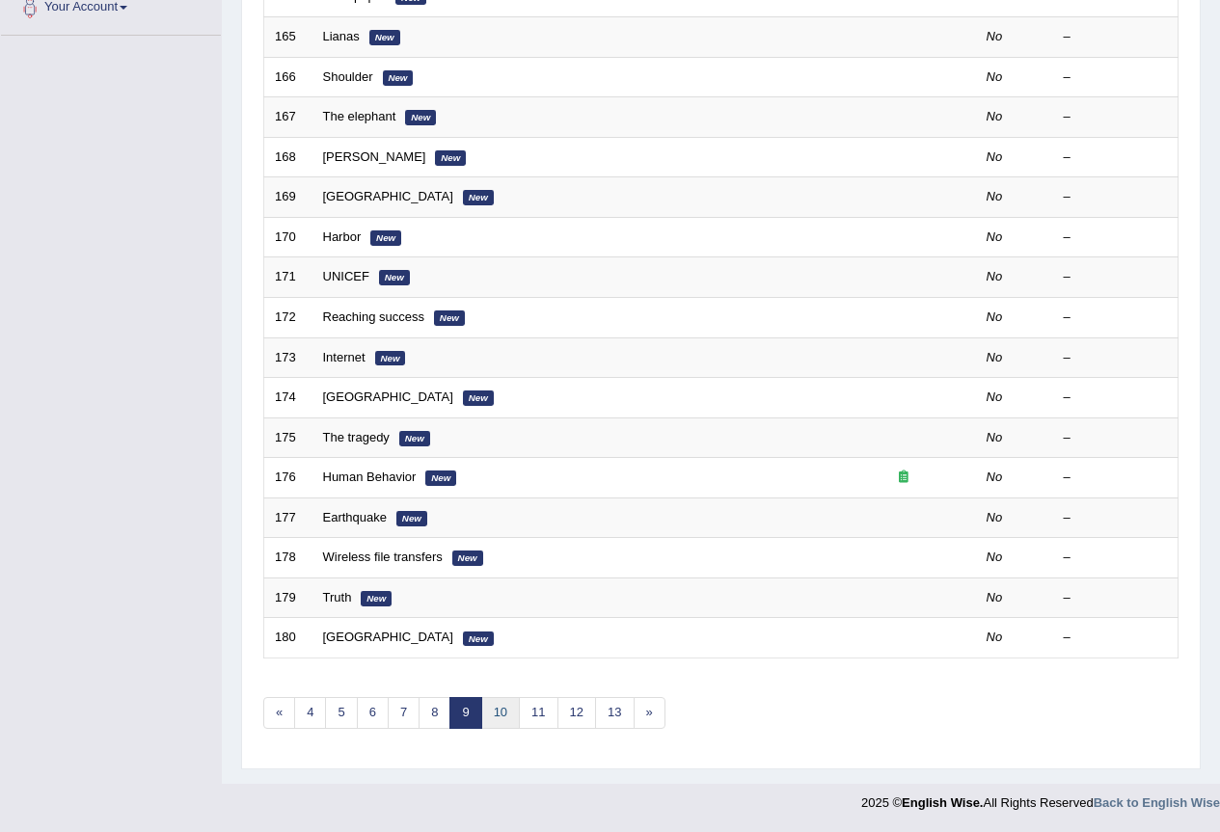
click at [497, 714] on link "10" at bounding box center [500, 713] width 39 height 32
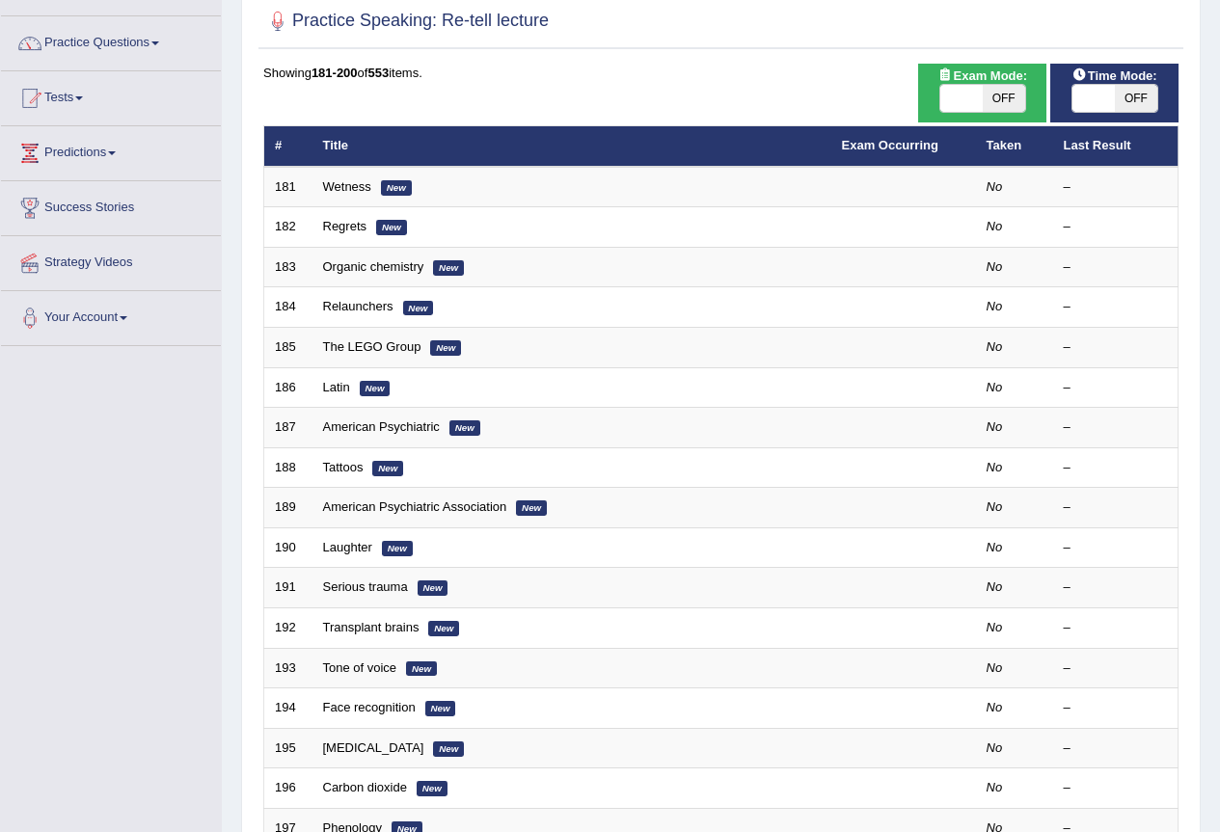
scroll to position [445, 0]
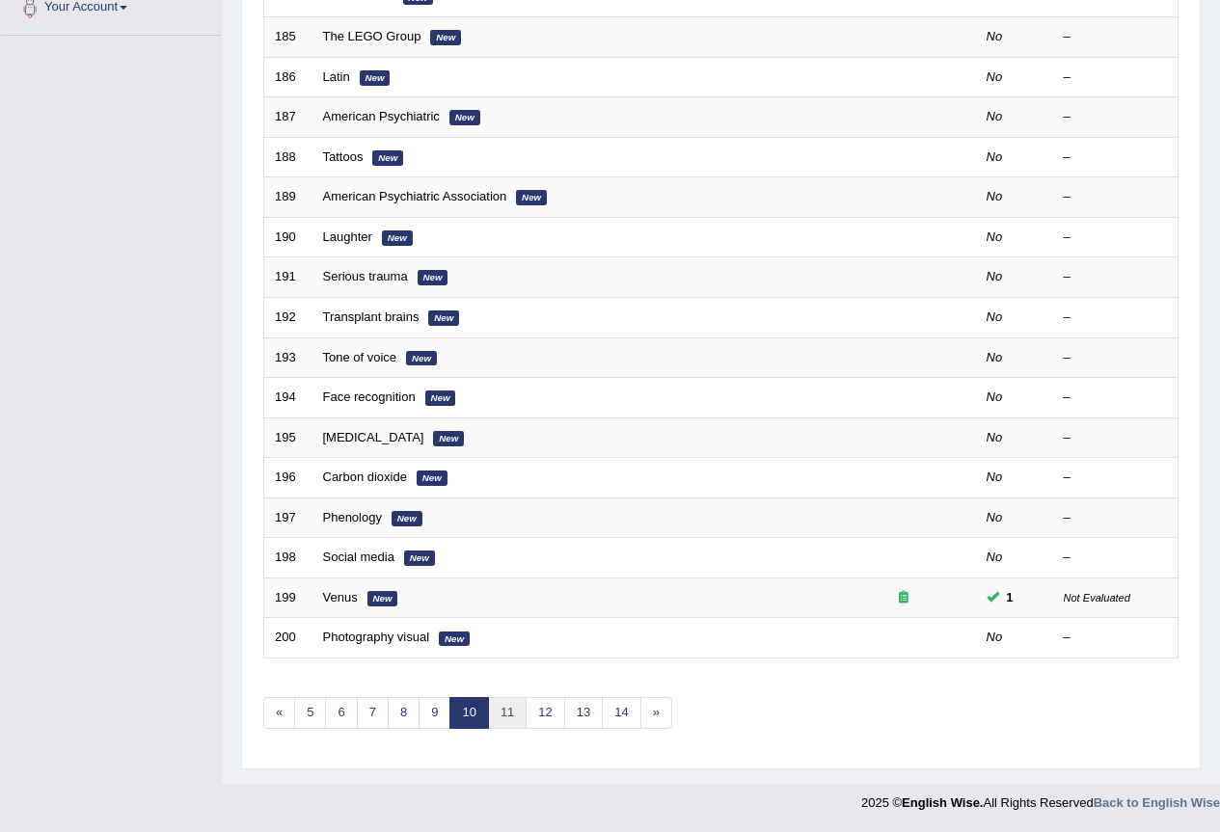
click at [497, 713] on link "11" at bounding box center [507, 713] width 39 height 32
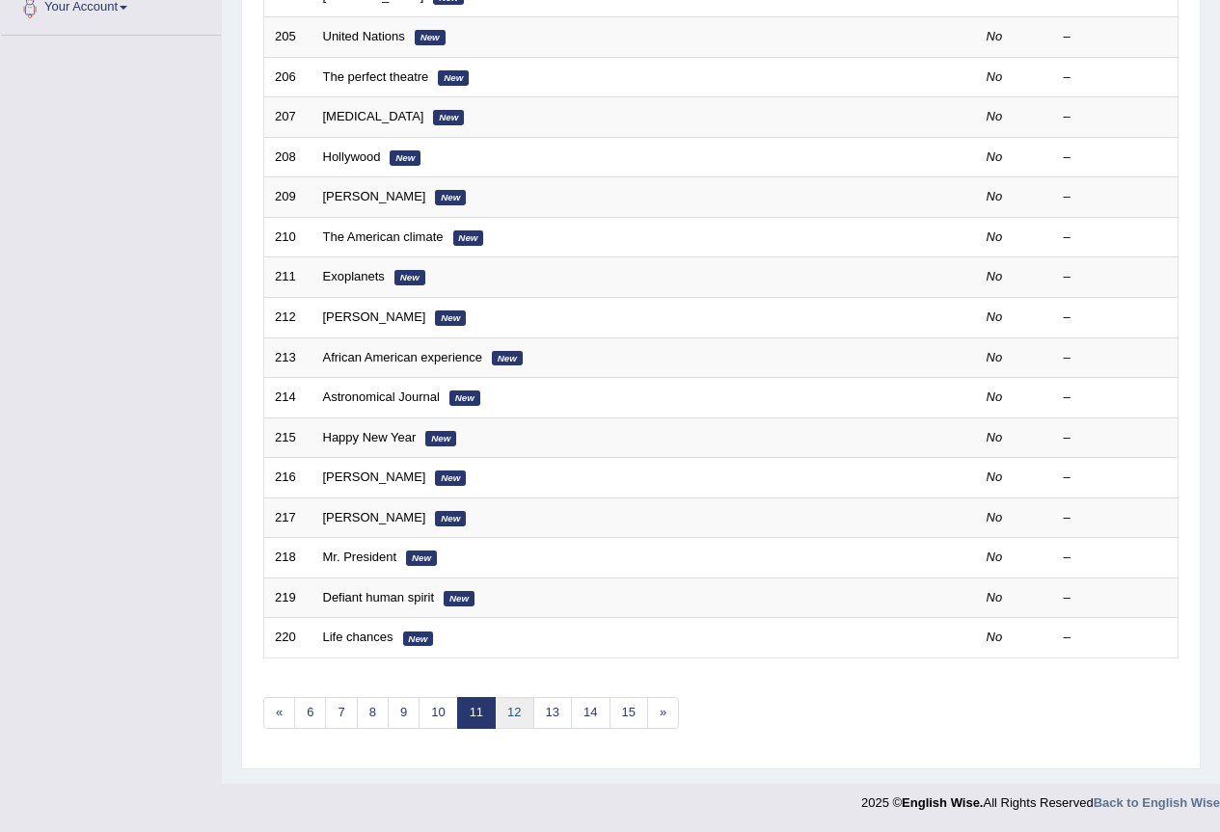
click at [503, 715] on link "12" at bounding box center [514, 713] width 39 height 32
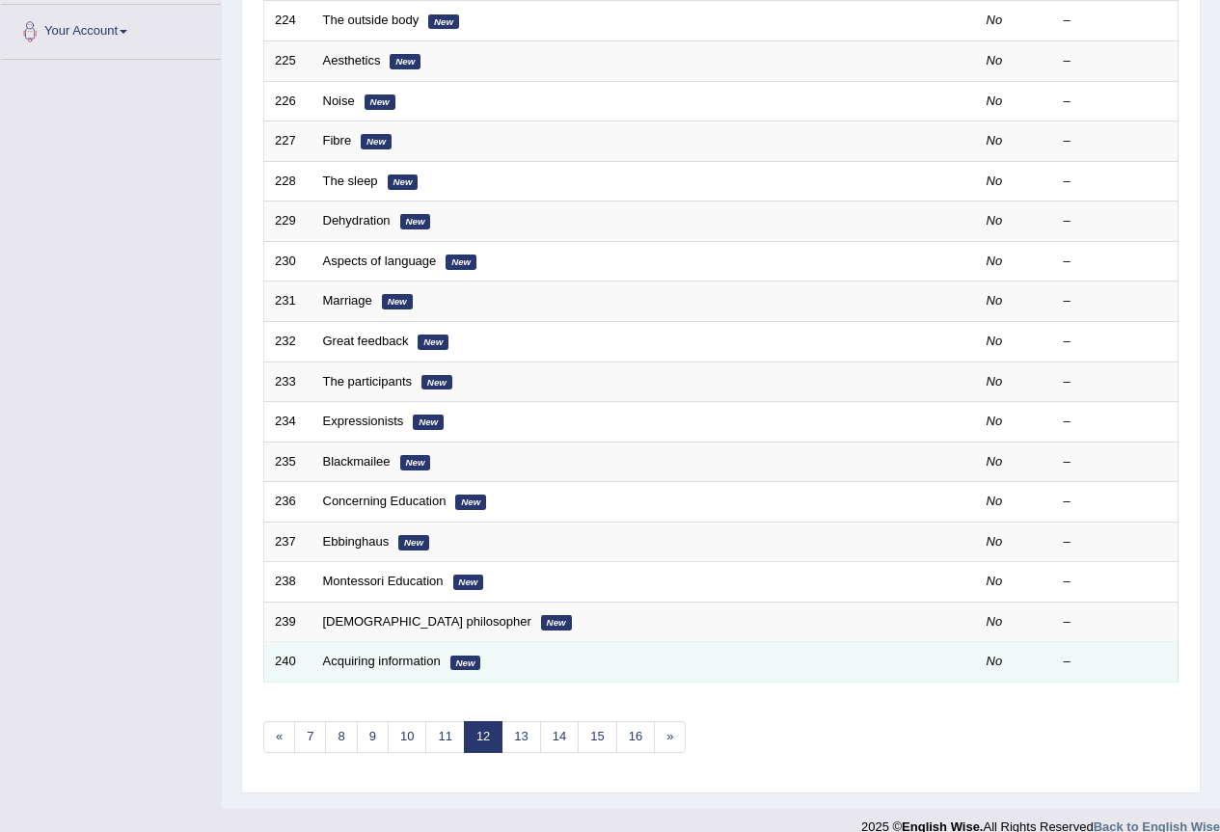
scroll to position [445, 0]
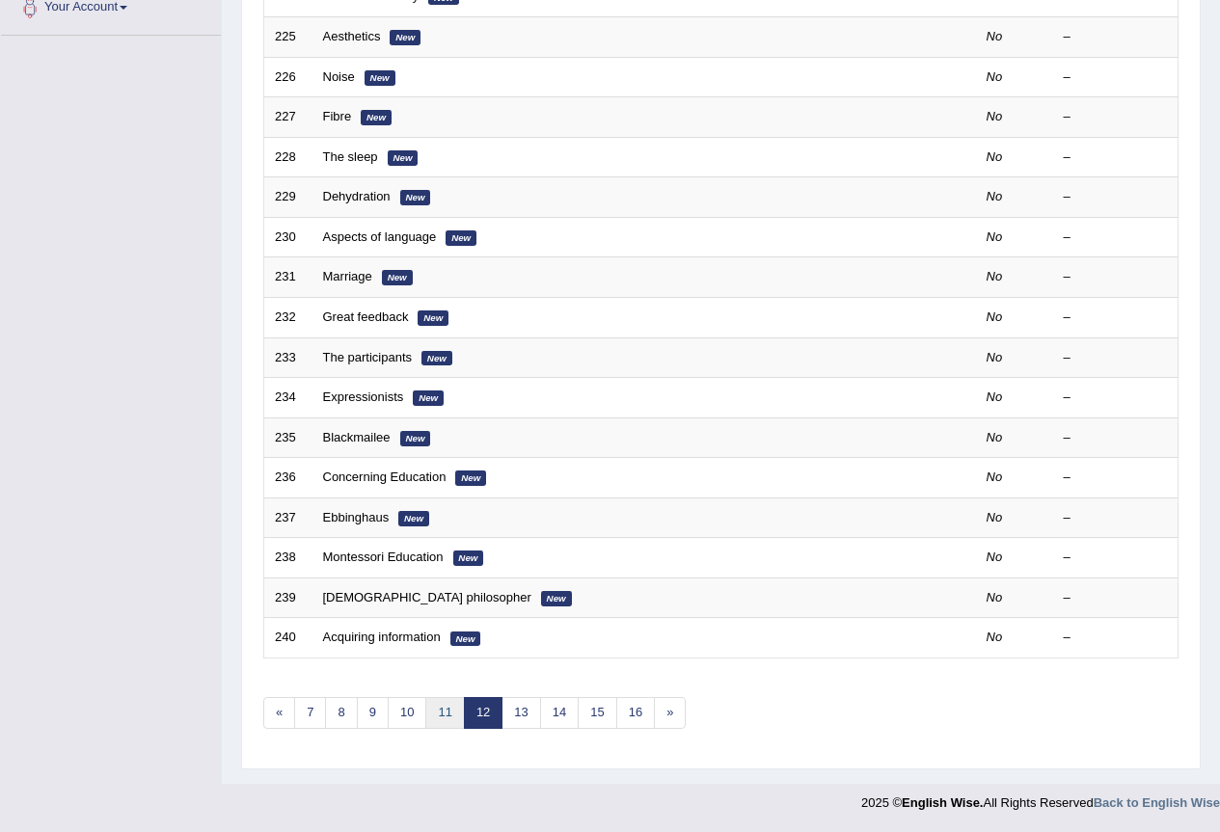
click at [454, 713] on link "11" at bounding box center [444, 713] width 39 height 32
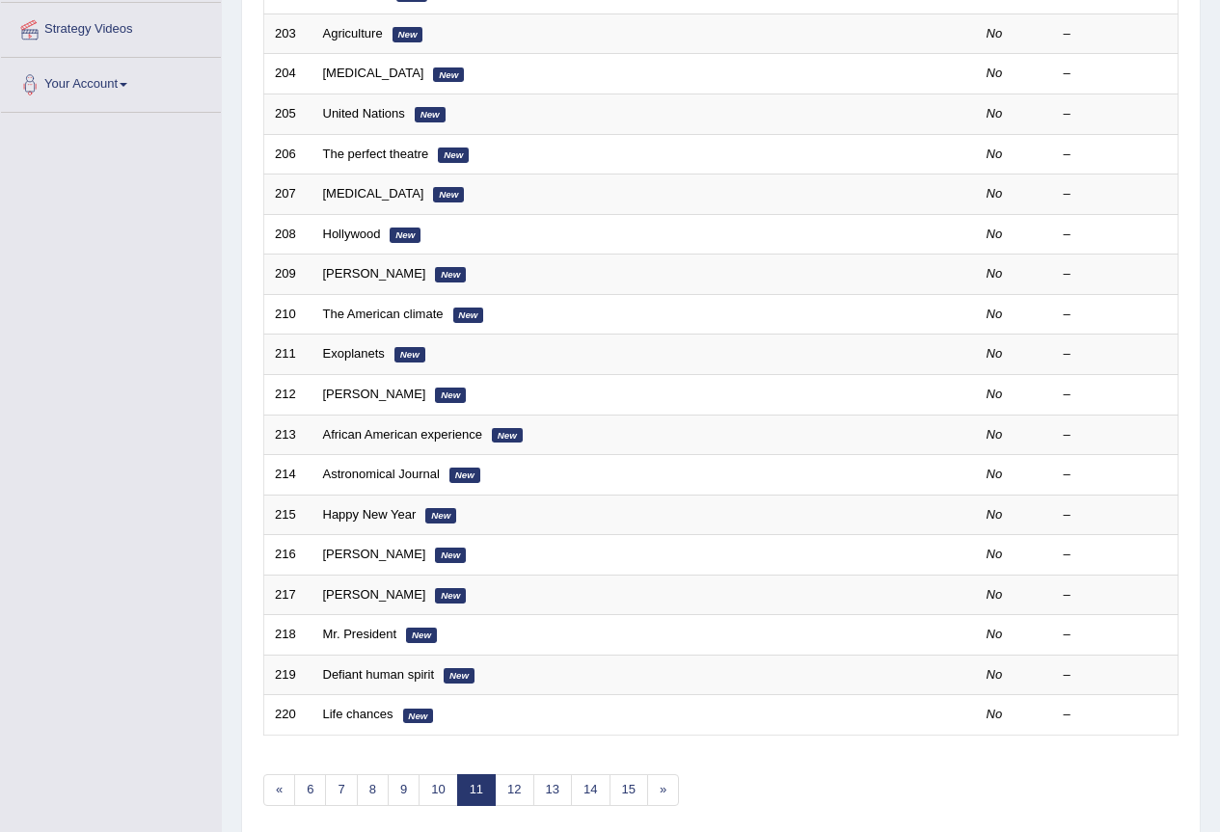
scroll to position [445, 0]
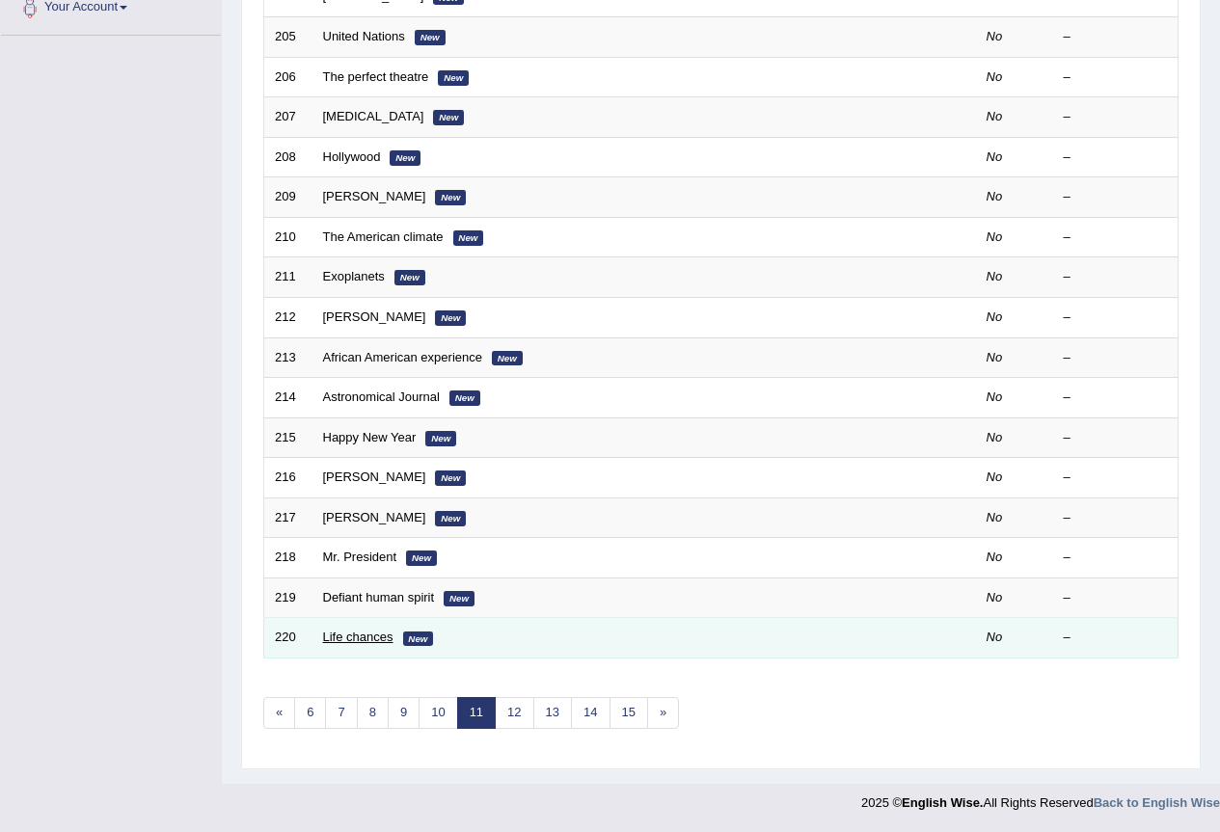
click at [351, 637] on link "Life chances" at bounding box center [358, 637] width 70 height 14
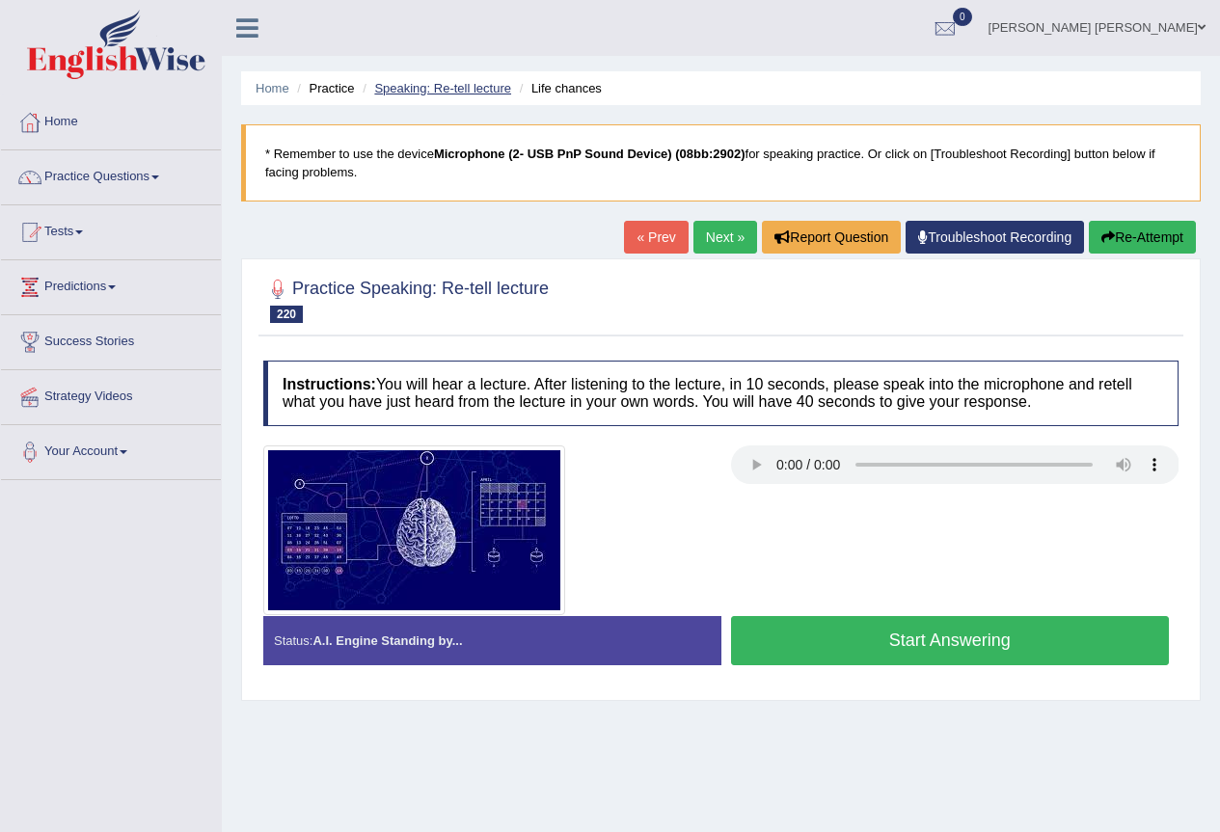
click at [427, 87] on link "Speaking: Re-tell lecture" at bounding box center [442, 88] width 137 height 14
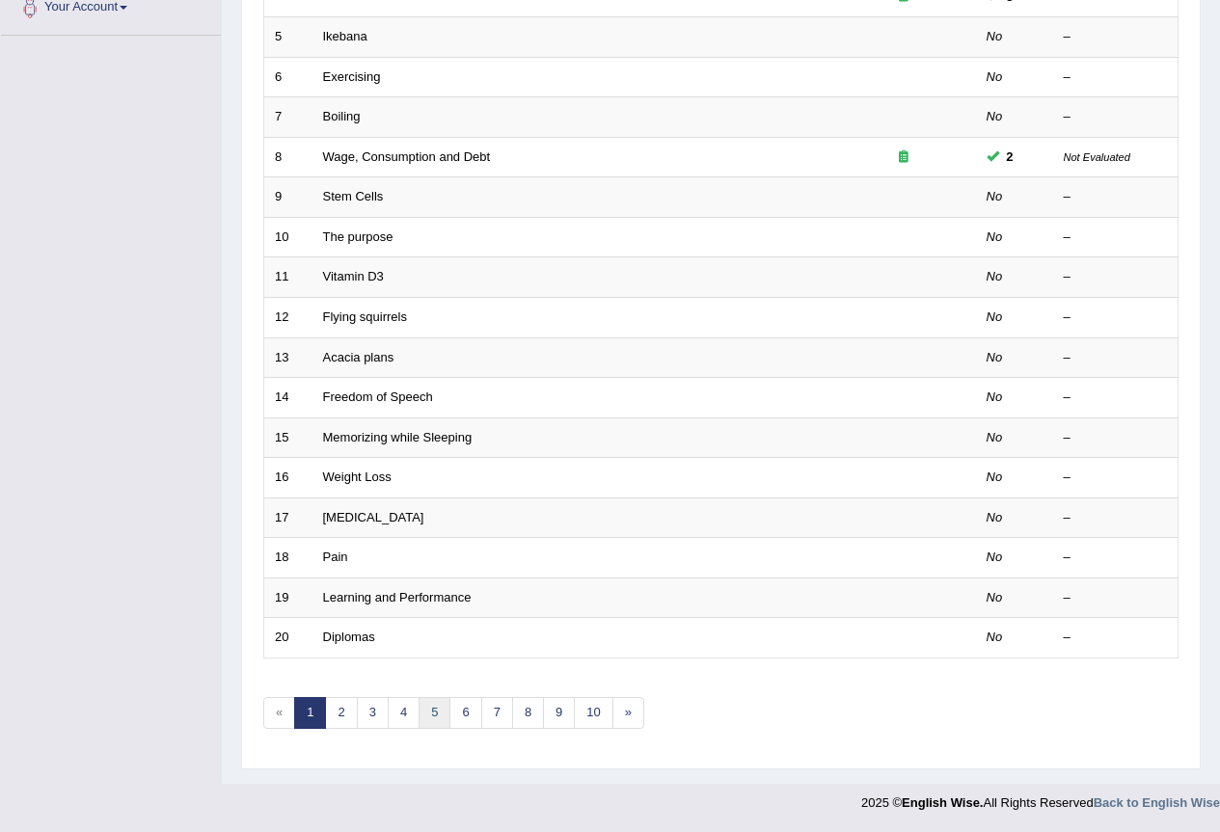
click at [435, 718] on link "5" at bounding box center [435, 713] width 32 height 32
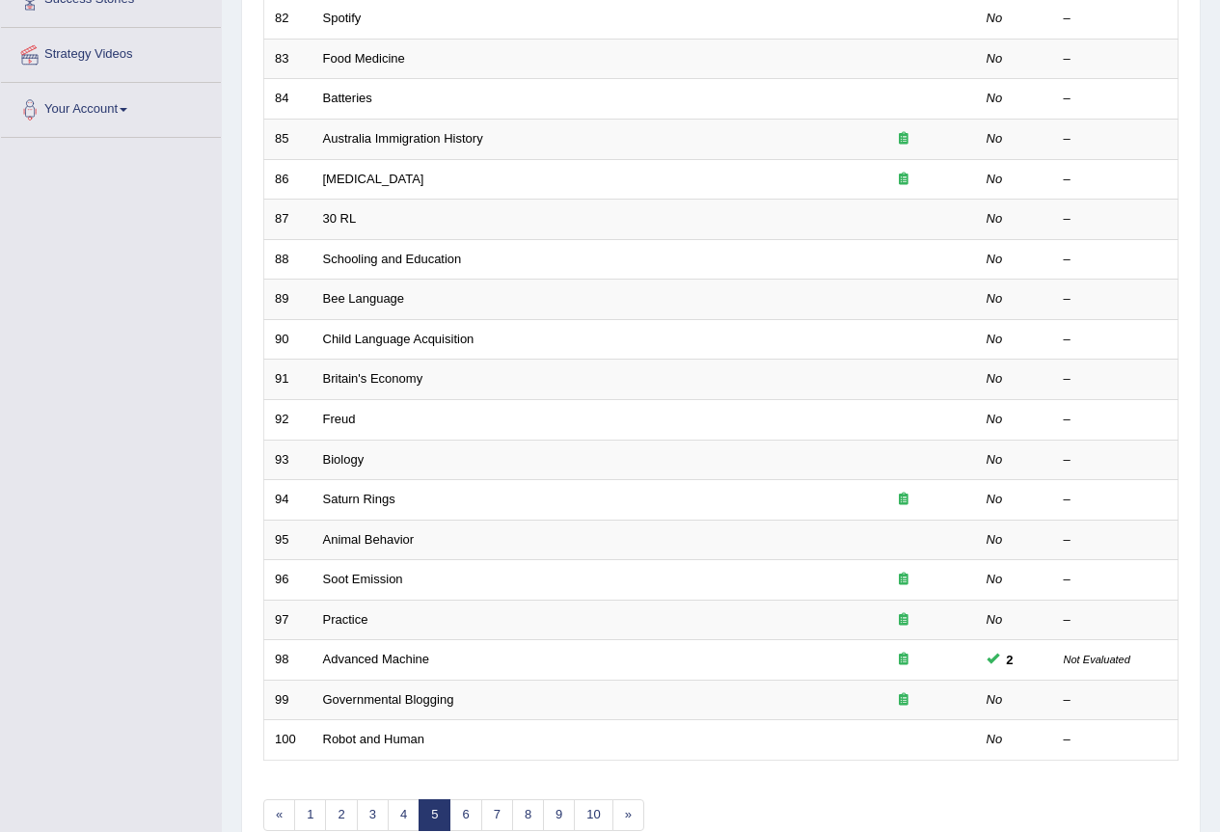
scroll to position [445, 0]
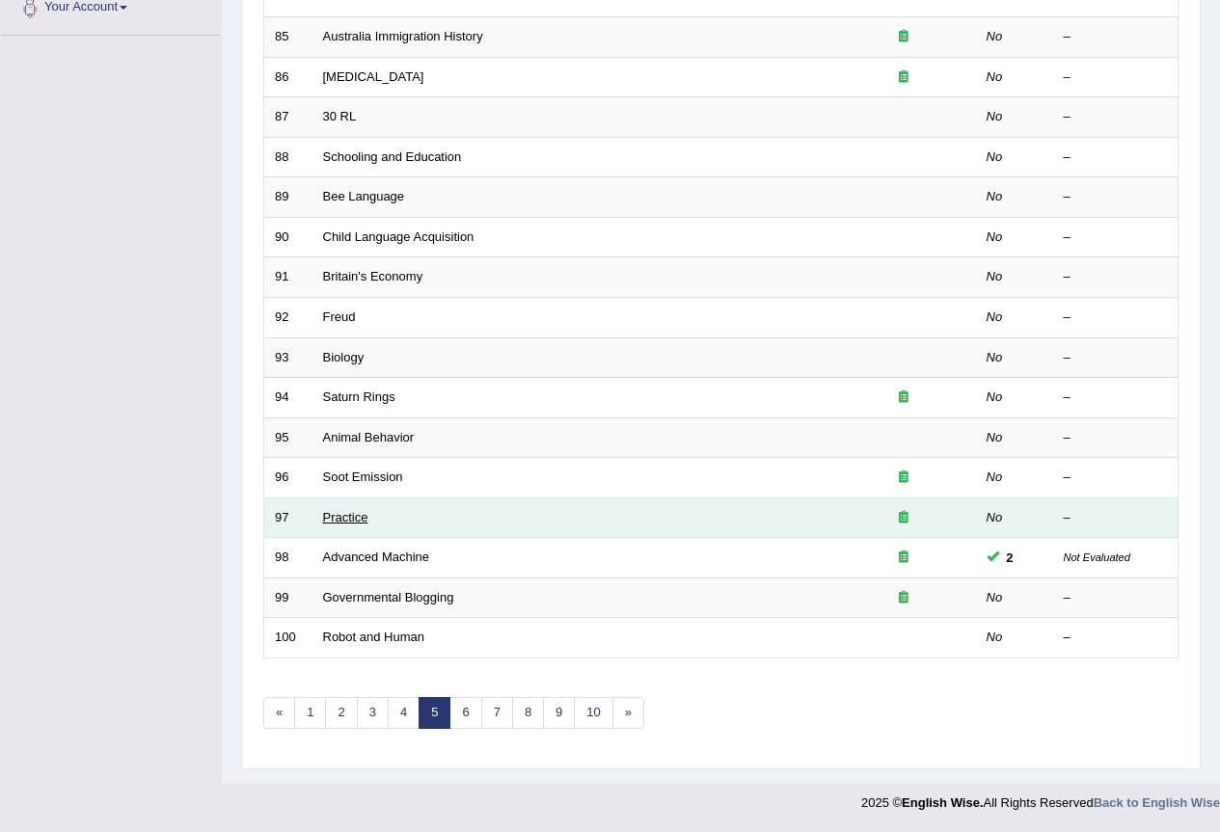
click at [350, 515] on link "Practice" at bounding box center [345, 517] width 45 height 14
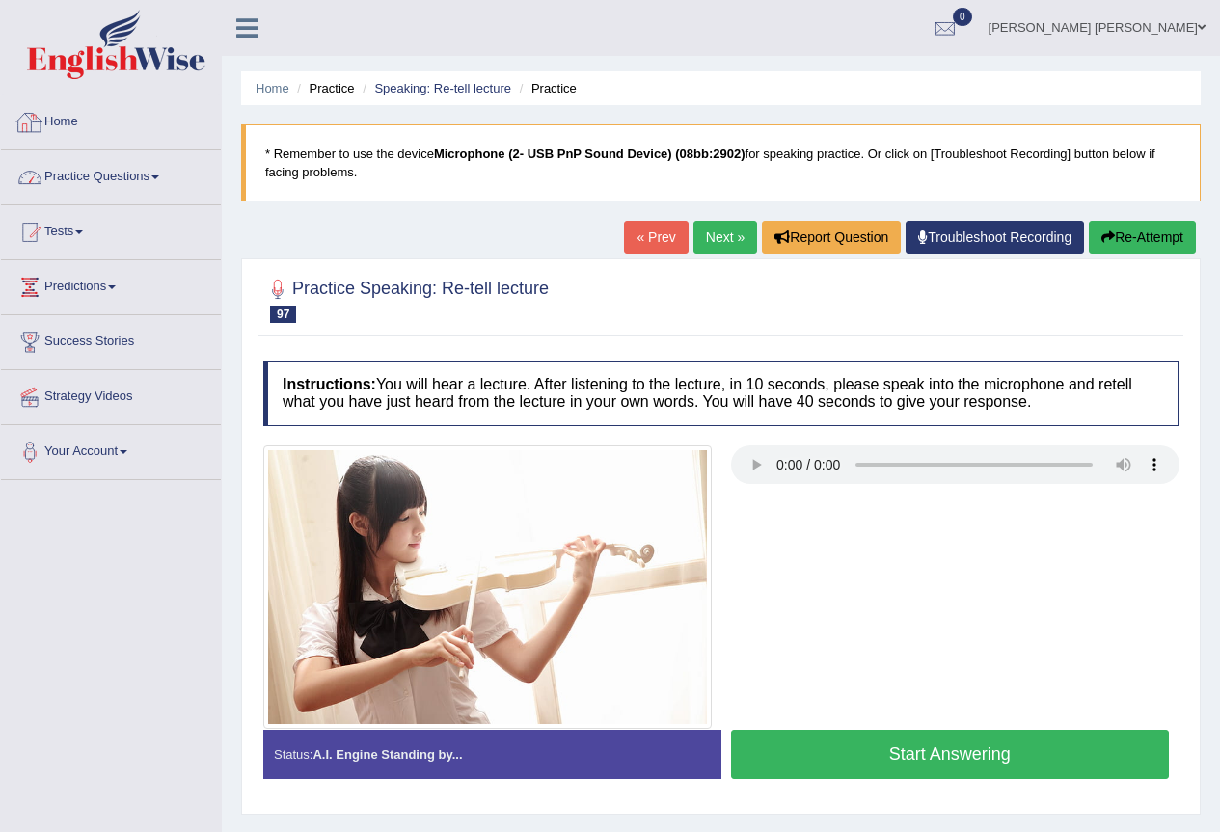
click at [107, 176] on link "Practice Questions" at bounding box center [111, 174] width 220 height 48
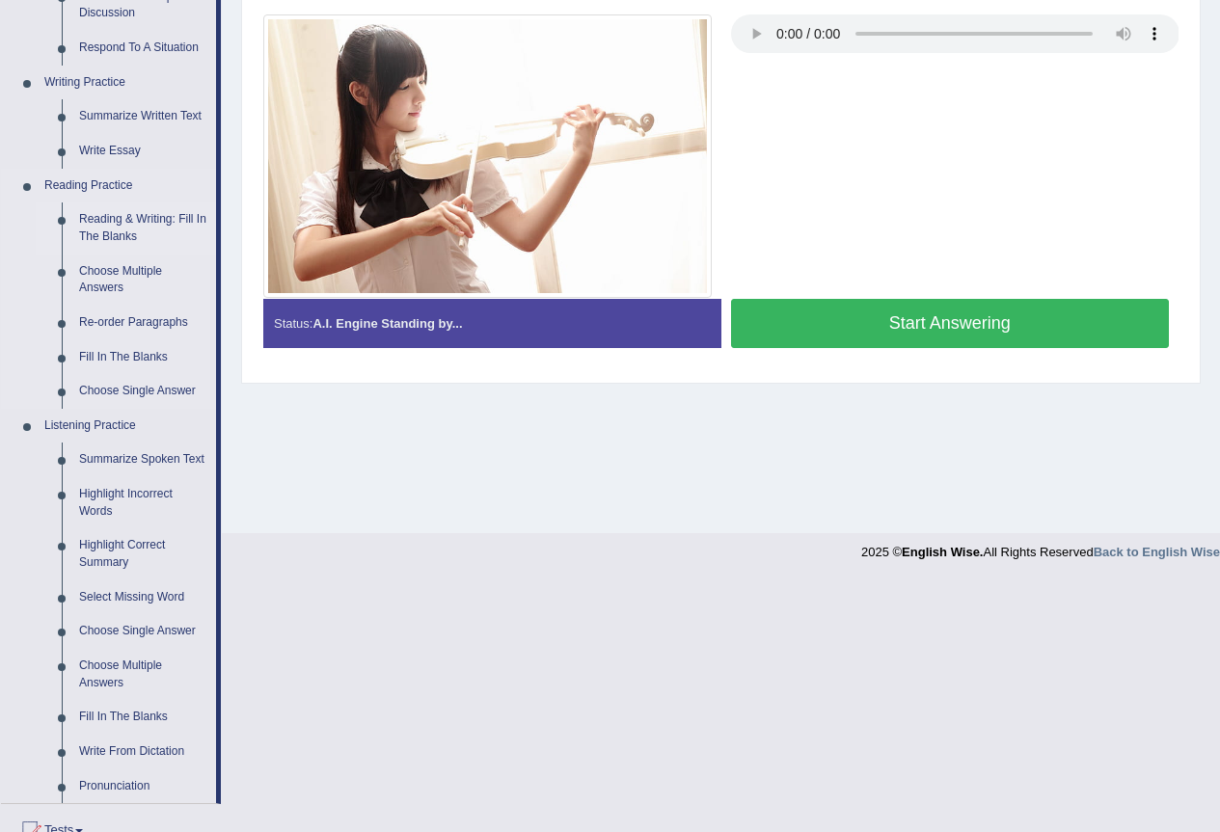
scroll to position [386, 0]
